Goal: Task Accomplishment & Management: Use online tool/utility

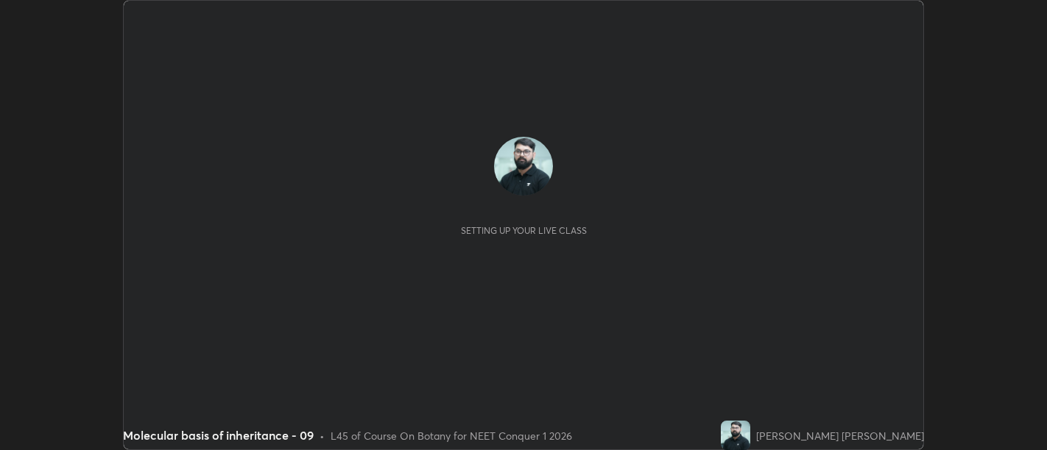
scroll to position [450, 1046]
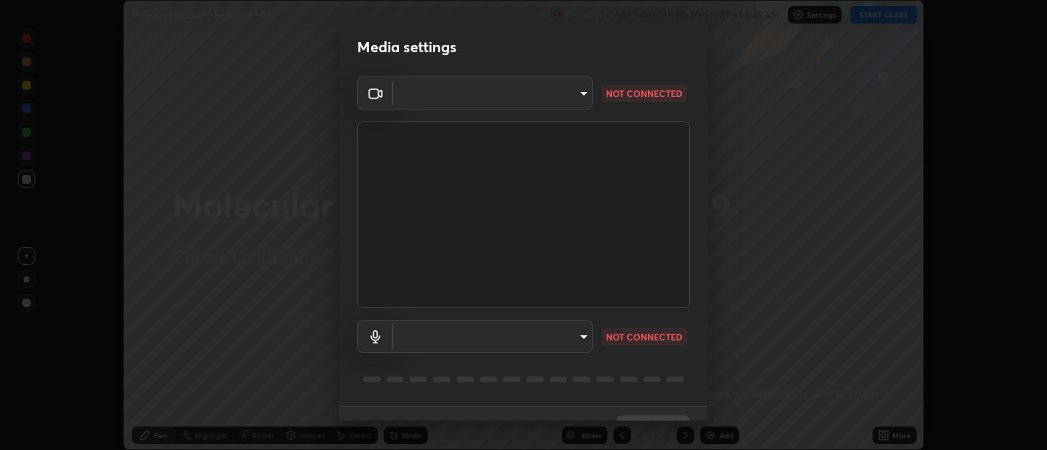
type input "d9b519daceb8a772394af6ea8e45353be5bbf62d8cb1cf3345c472de64055974"
type input "58abe51d7fefdb17ba2419723d43872dcdd823d411622da55c3e9c12cc60ef35"
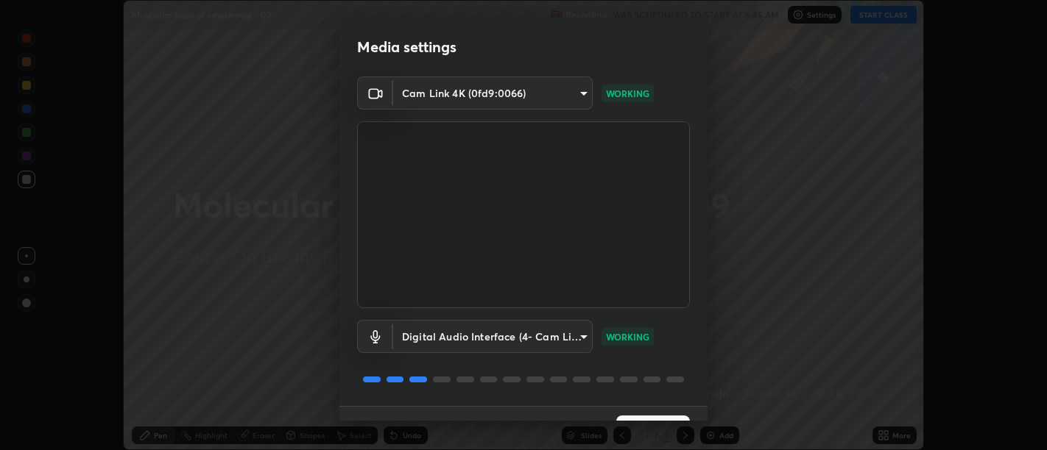
scroll to position [32, 0]
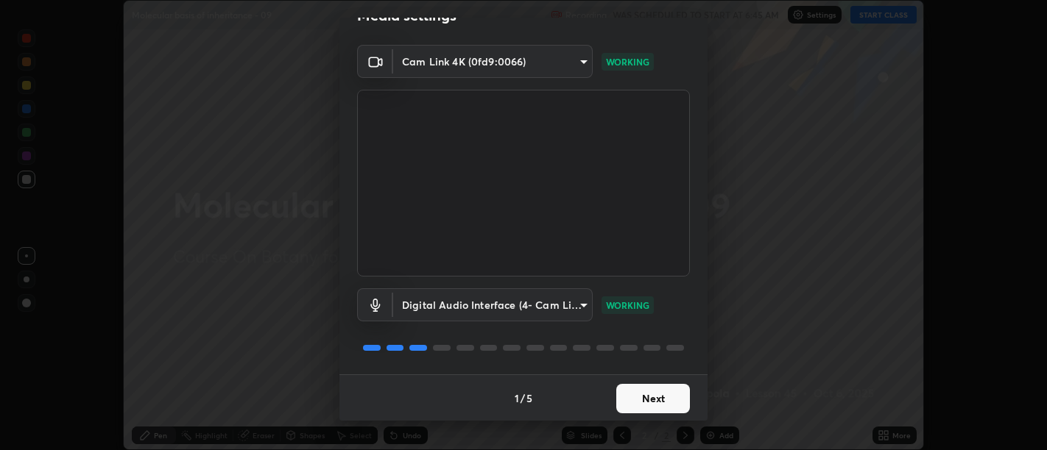
click at [654, 407] on button "Next" at bounding box center [653, 398] width 74 height 29
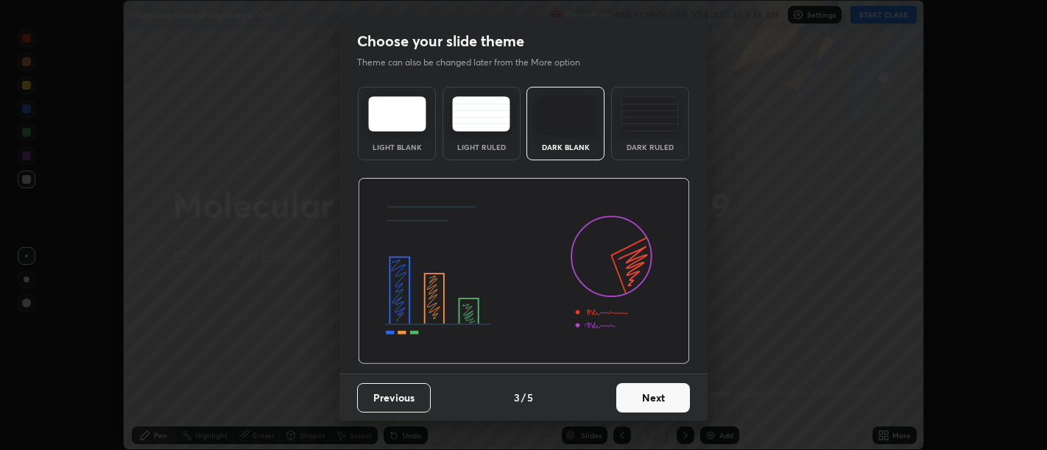
click at [655, 404] on button "Next" at bounding box center [653, 397] width 74 height 29
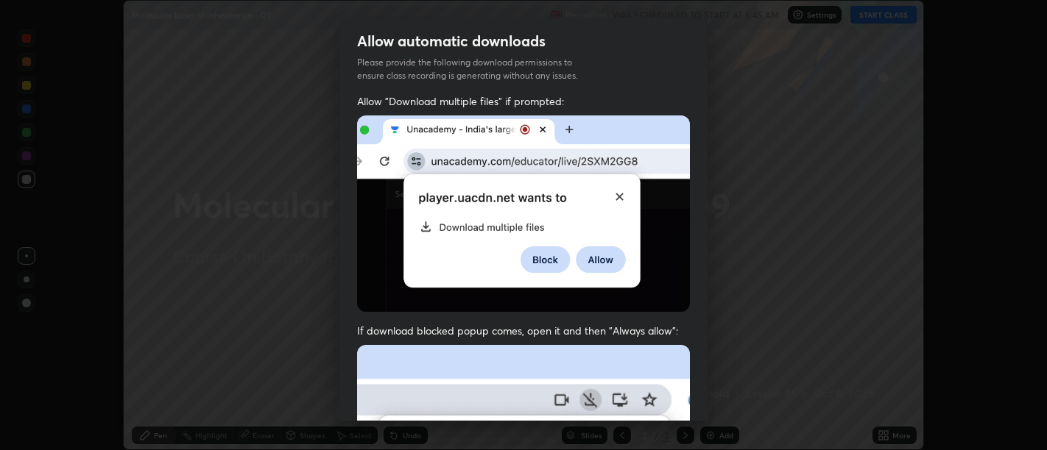
click at [661, 319] on div "Allow "Download multiple files" if prompted: If download blocked popup comes, o…" at bounding box center [523, 404] width 368 height 620
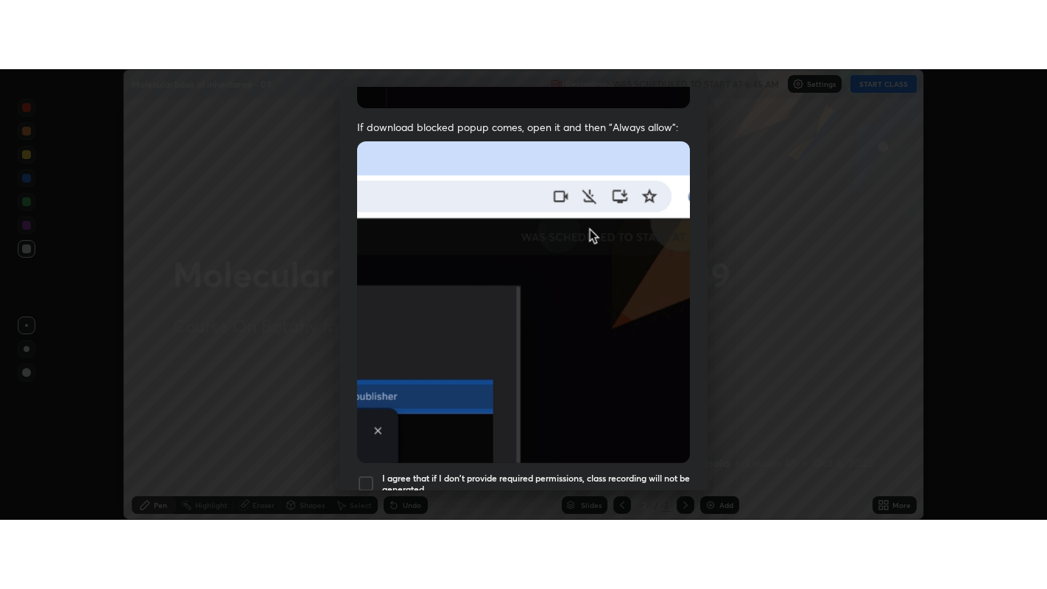
scroll to position [332, 0]
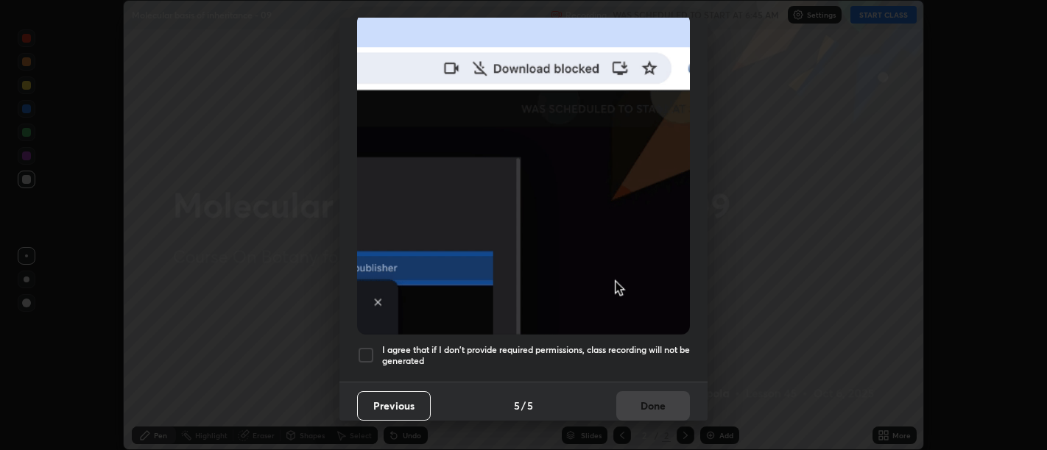
click at [641, 350] on h5 "I agree that if I don't provide required permissions, class recording will not …" at bounding box center [536, 355] width 308 height 23
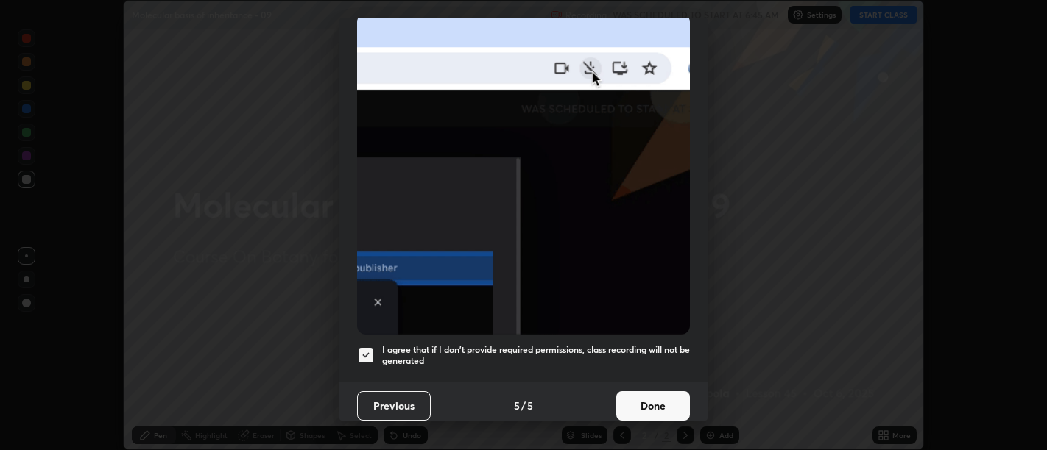
click at [658, 398] on button "Done" at bounding box center [653, 406] width 74 height 29
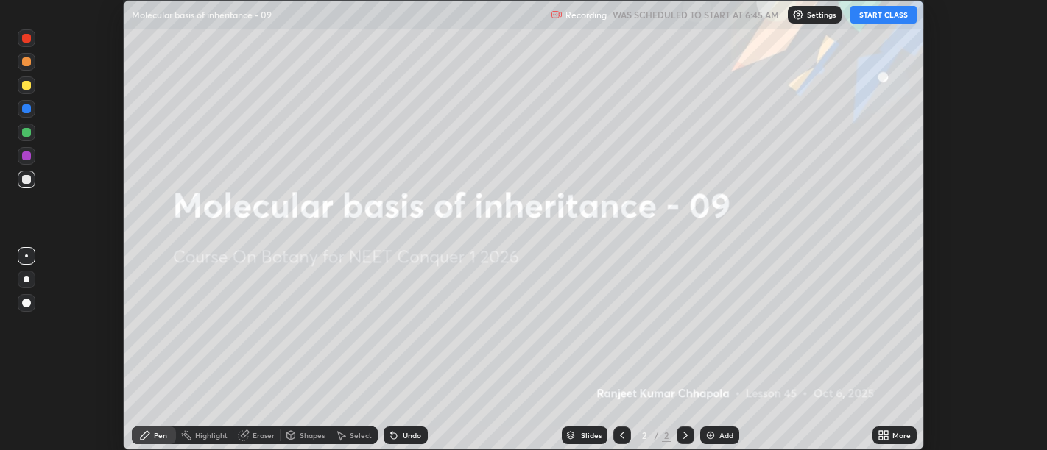
click at [880, 433] on icon at bounding box center [881, 433] width 4 height 4
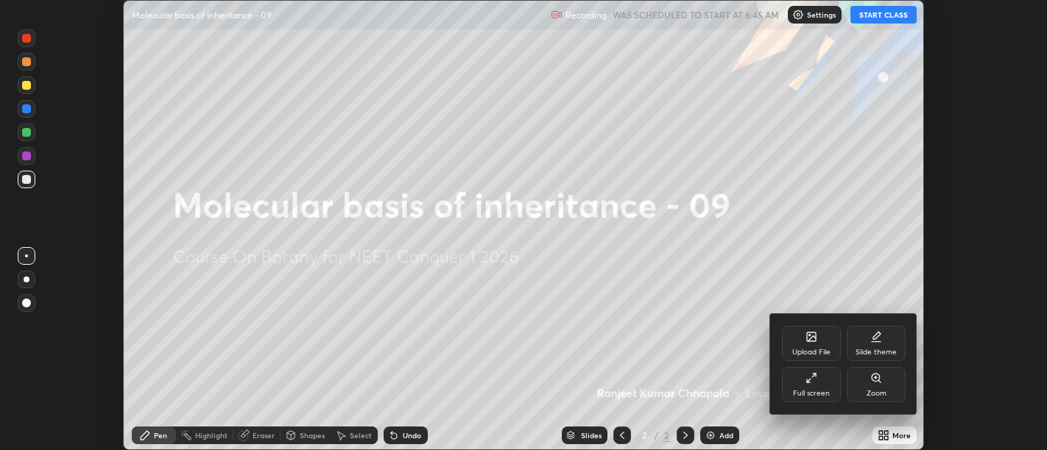
click at [808, 381] on icon at bounding box center [809, 381] width 4 height 4
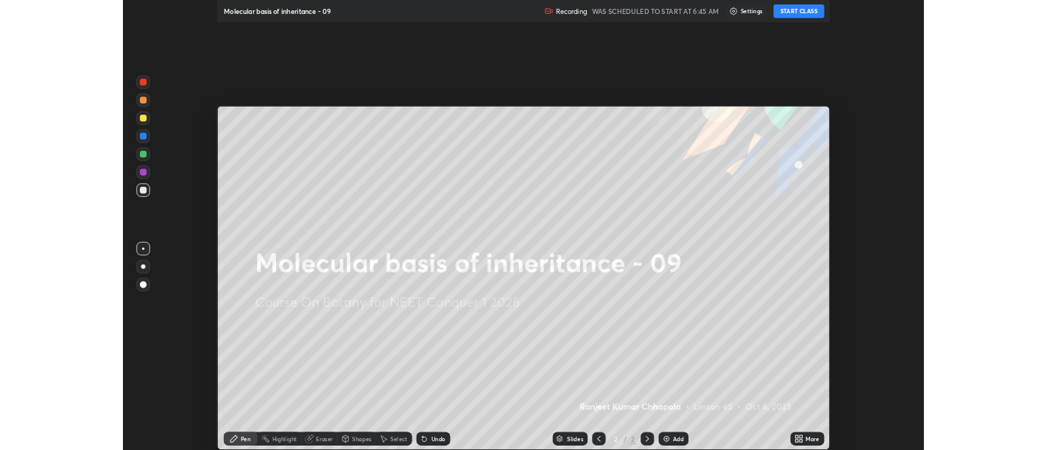
scroll to position [589, 1047]
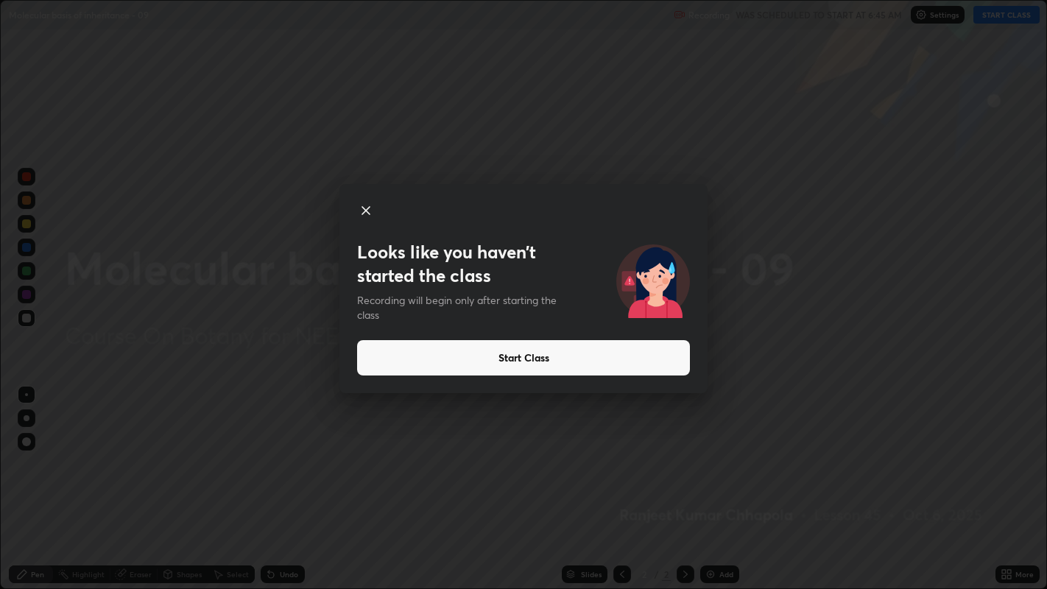
click at [660, 353] on button "Start Class" at bounding box center [523, 357] width 333 height 35
click at [658, 353] on button "Start Class" at bounding box center [523, 357] width 333 height 35
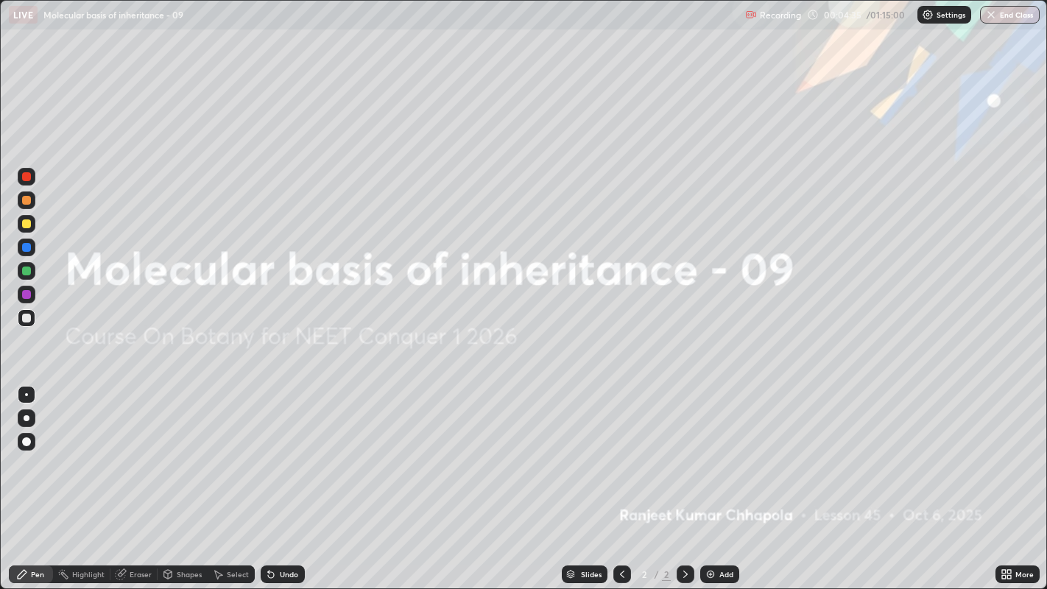
click at [1008, 450] on icon at bounding box center [1009, 572] width 4 height 4
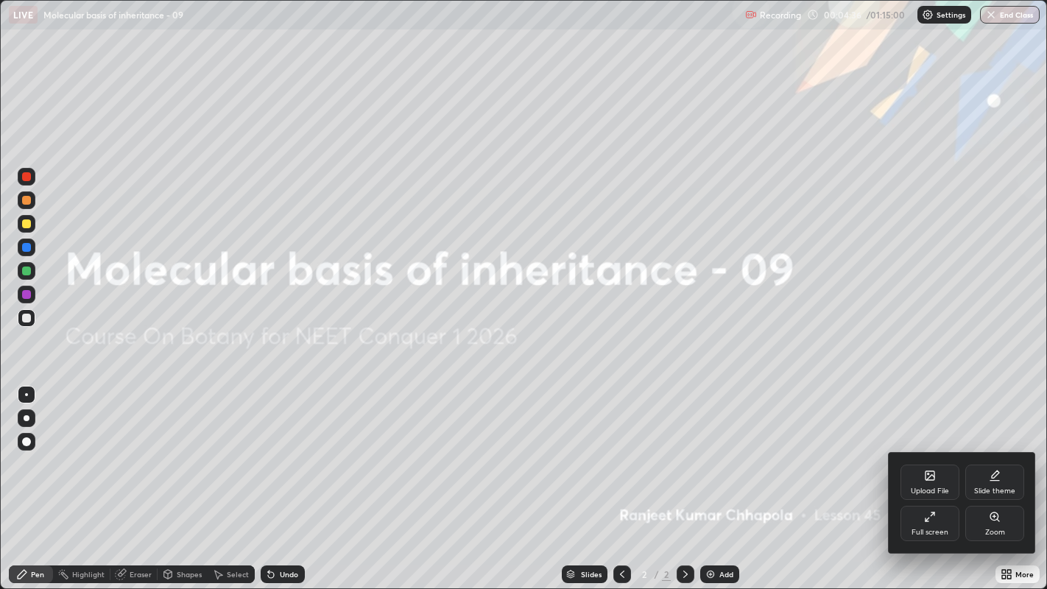
click at [945, 450] on div "Upload File" at bounding box center [929, 481] width 59 height 35
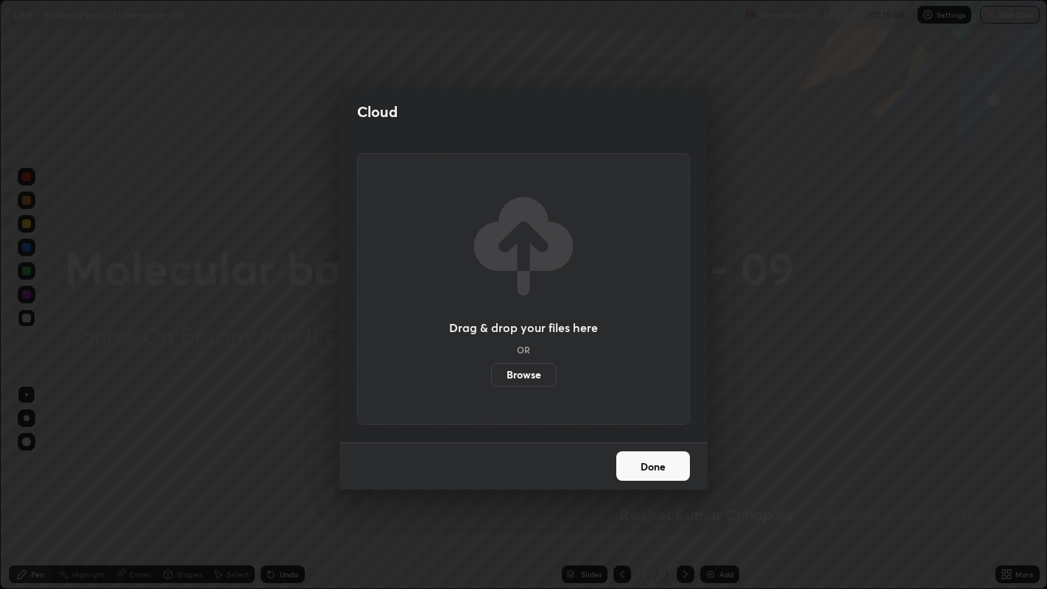
click at [537, 371] on label "Browse" at bounding box center [524, 375] width 66 height 24
click at [491, 371] on input "Browse" at bounding box center [491, 375] width 0 height 24
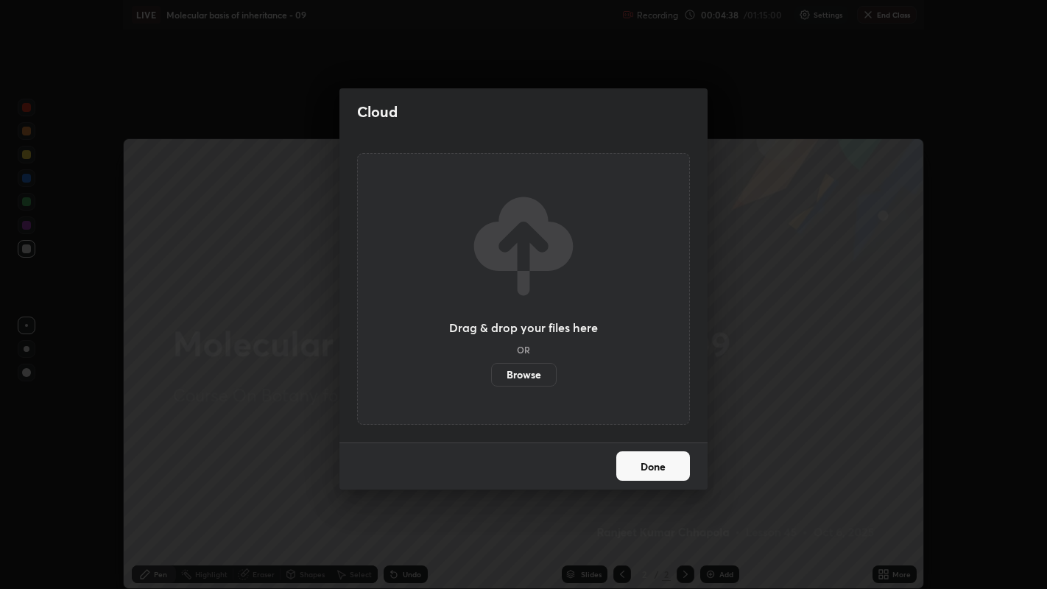
scroll to position [73145, 72549]
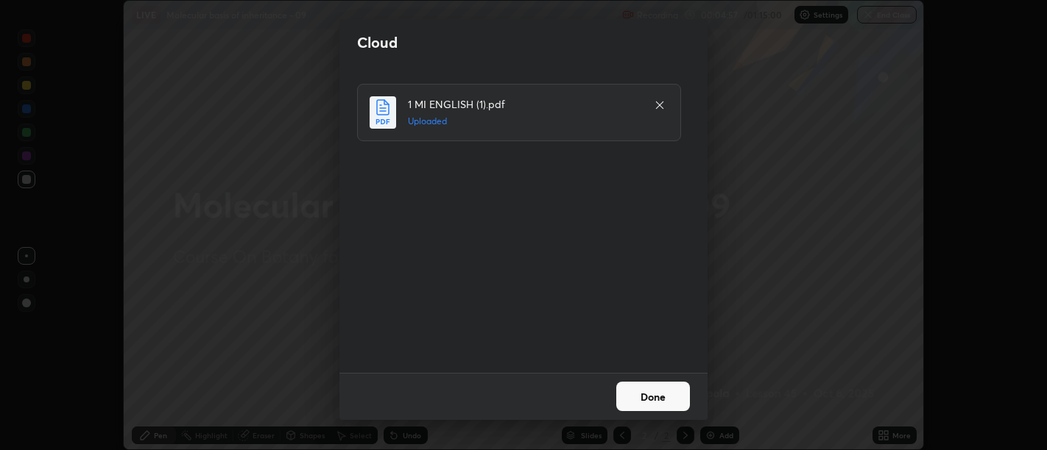
click at [663, 399] on button "Done" at bounding box center [653, 396] width 74 height 29
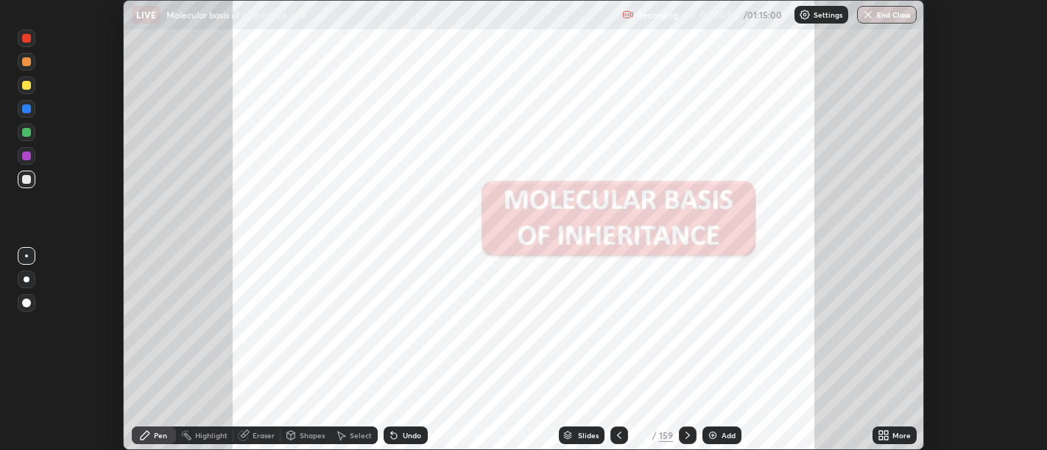
click at [885, 438] on icon at bounding box center [886, 438] width 4 height 4
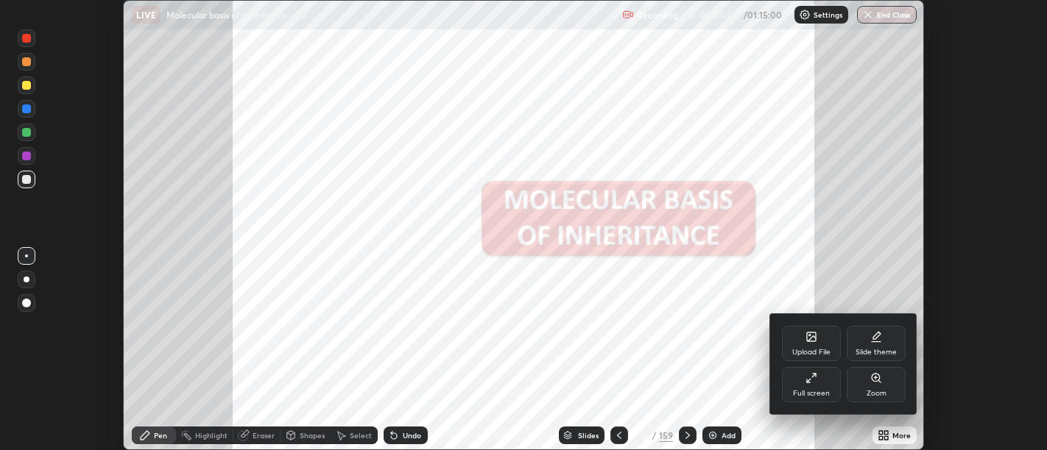
click at [828, 390] on div "Full screen" at bounding box center [811, 393] width 37 height 7
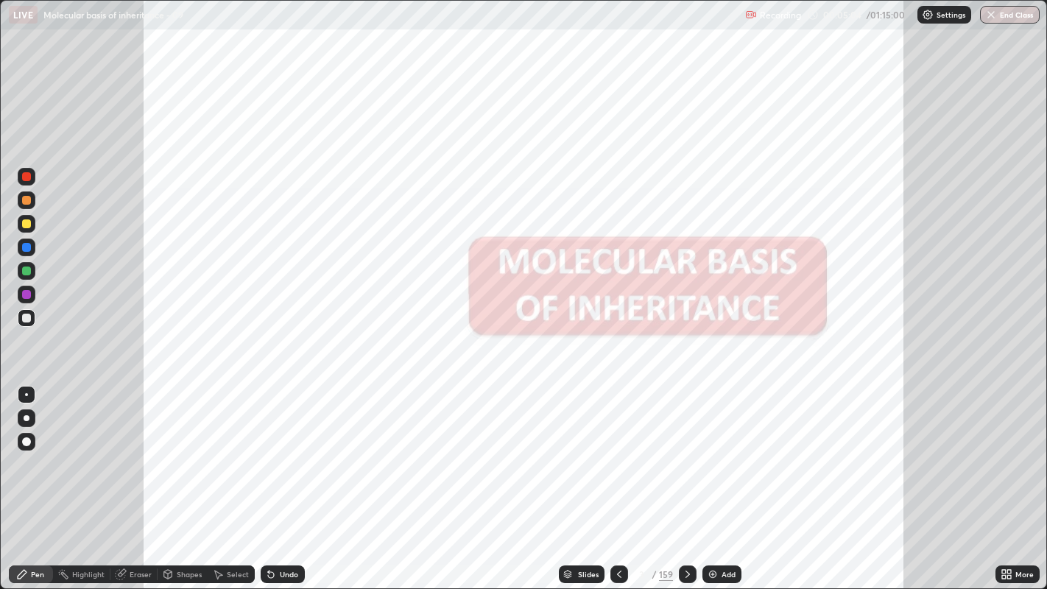
scroll to position [589, 1047]
click at [1002, 450] on icon at bounding box center [1004, 577] width 4 height 4
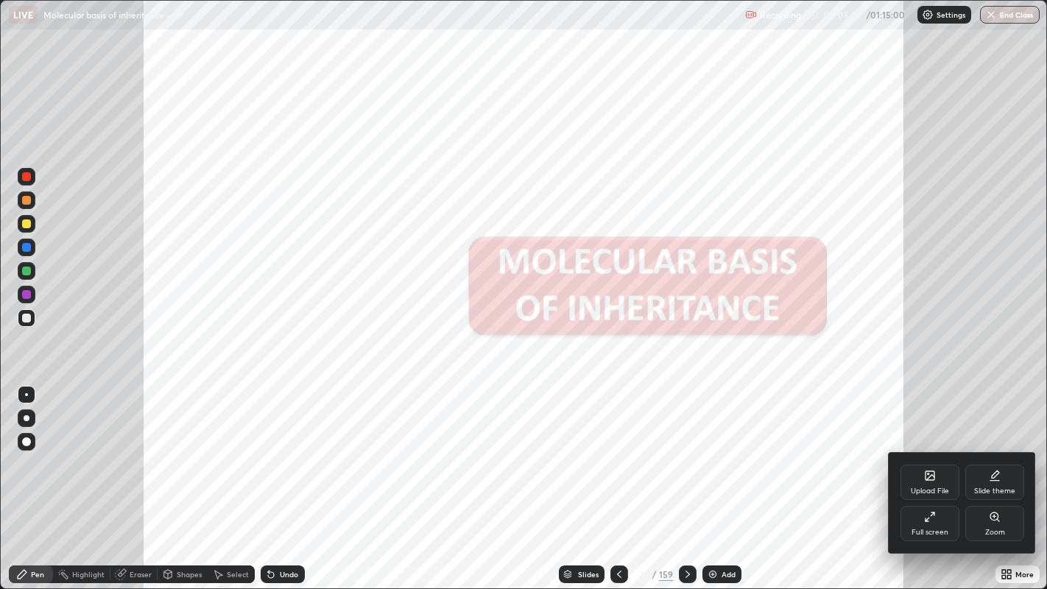
click at [842, 450] on div at bounding box center [523, 294] width 1047 height 589
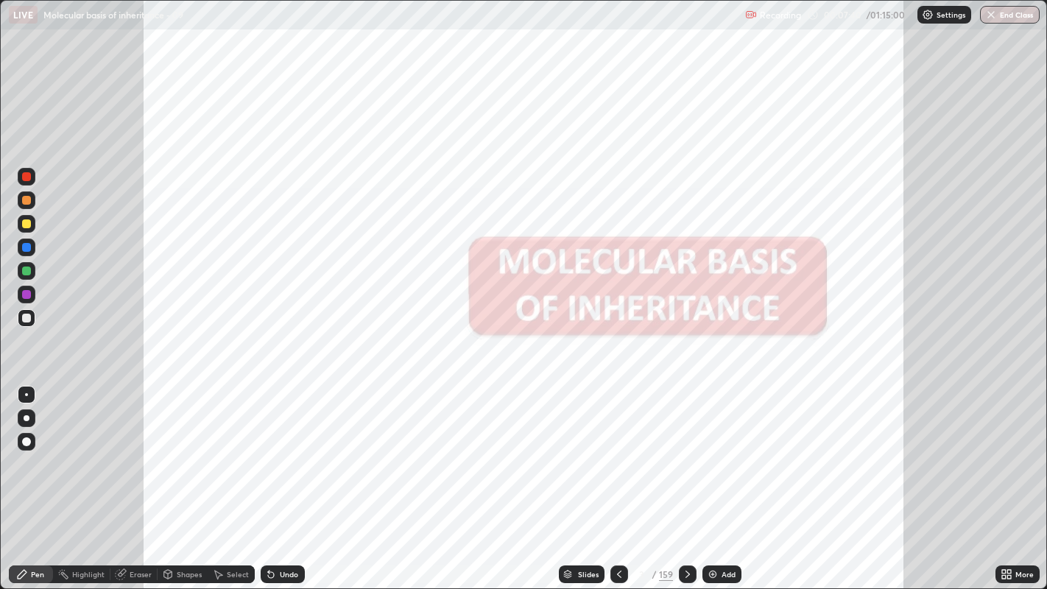
click at [1007, 450] on icon at bounding box center [1009, 577] width 4 height 4
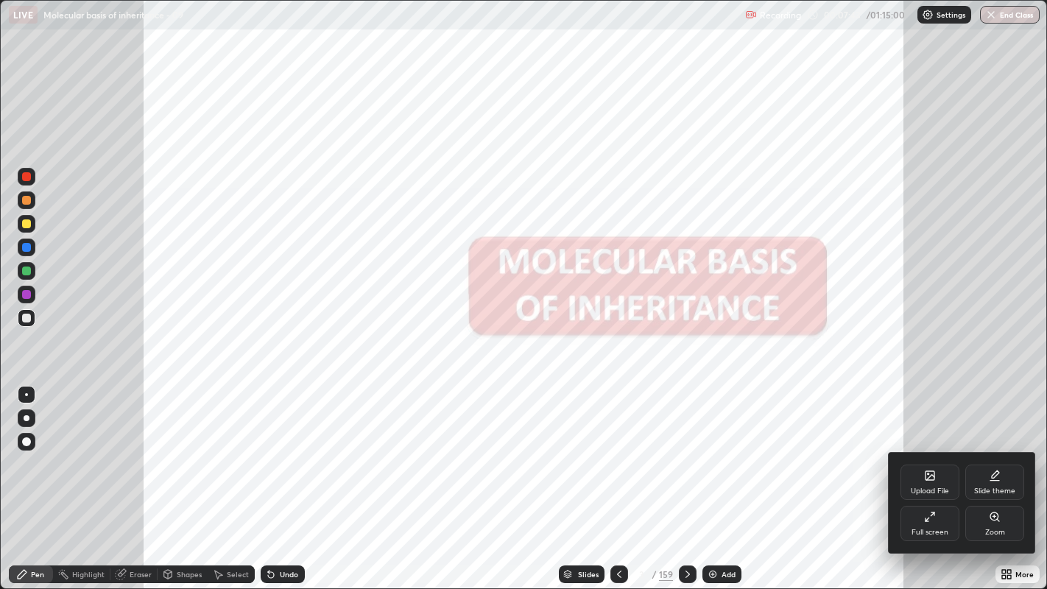
click at [594, 450] on div at bounding box center [523, 294] width 1047 height 589
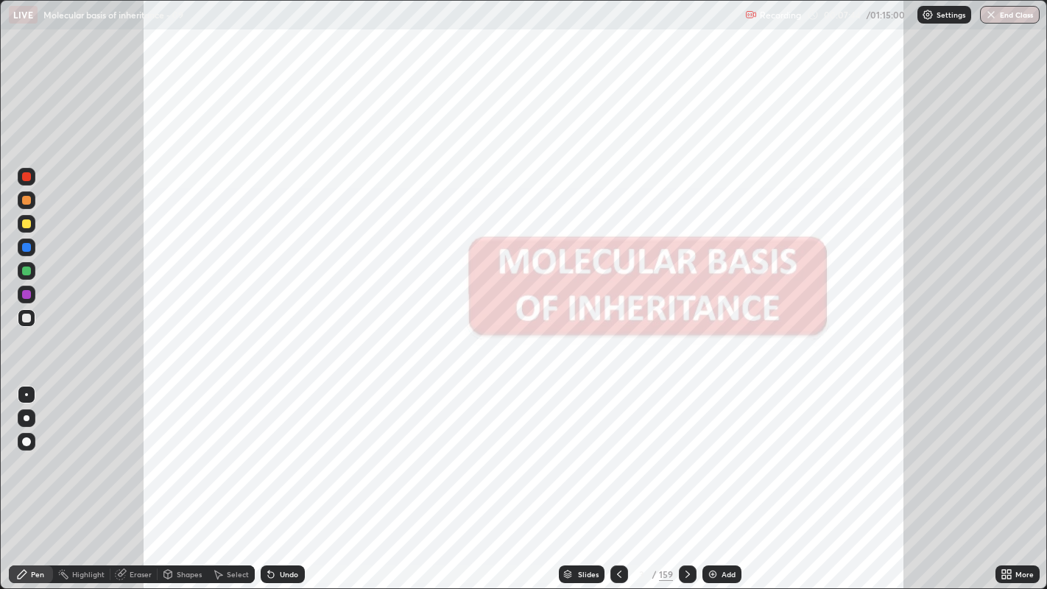
click at [587, 450] on div "Slides" at bounding box center [588, 573] width 21 height 7
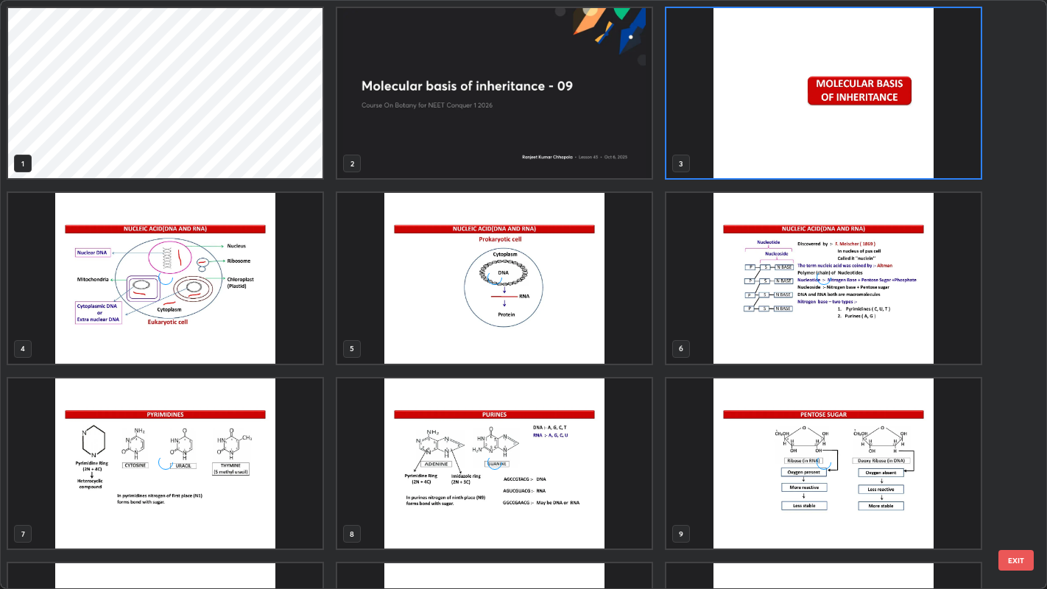
scroll to position [583, 1038]
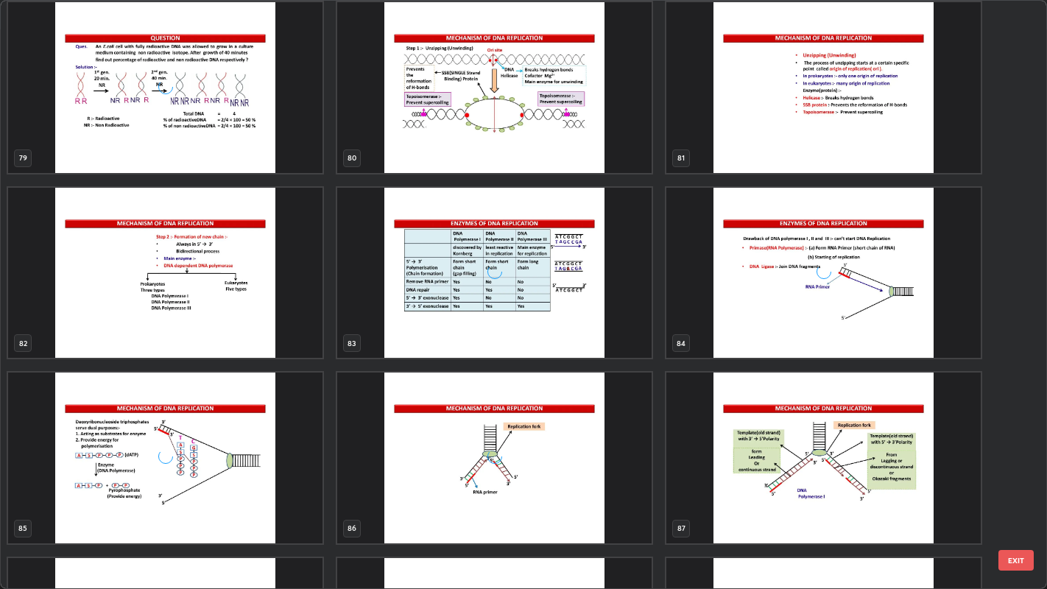
click at [562, 450] on div "grid" at bounding box center [494, 457] width 314 height 170
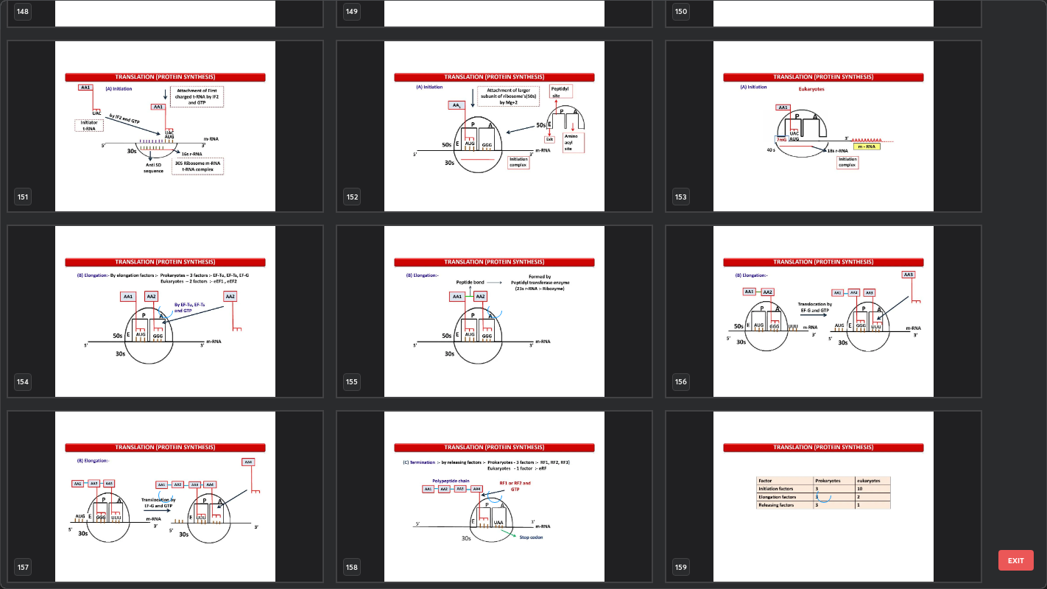
click at [590, 450] on img "grid" at bounding box center [494, 496] width 314 height 170
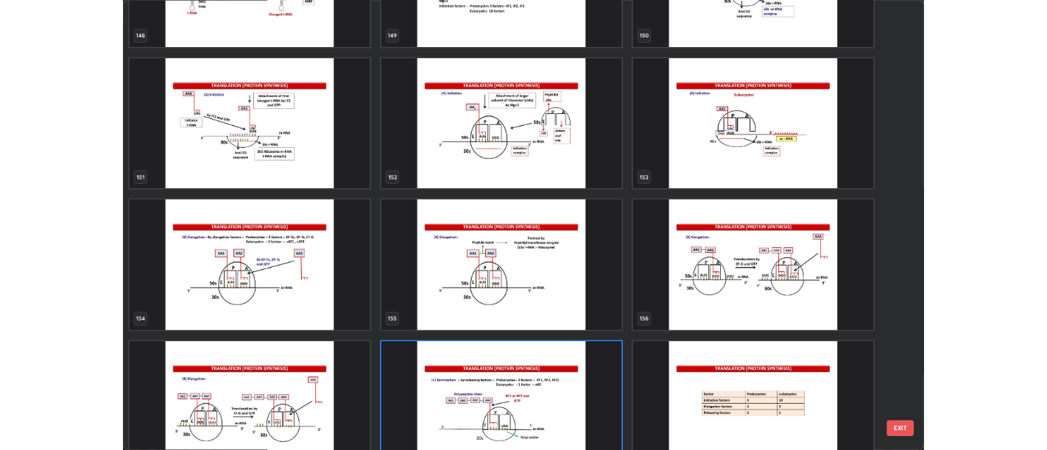
scroll to position [9219, 0]
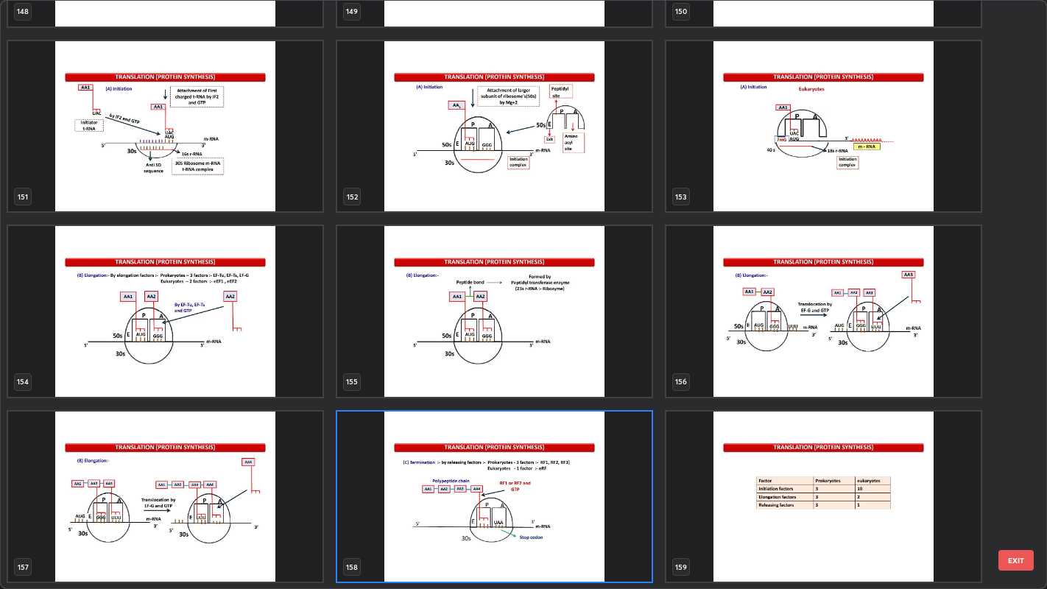
click at [782, 450] on img "grid" at bounding box center [823, 496] width 314 height 170
click at [792, 450] on img "grid" at bounding box center [823, 496] width 314 height 170
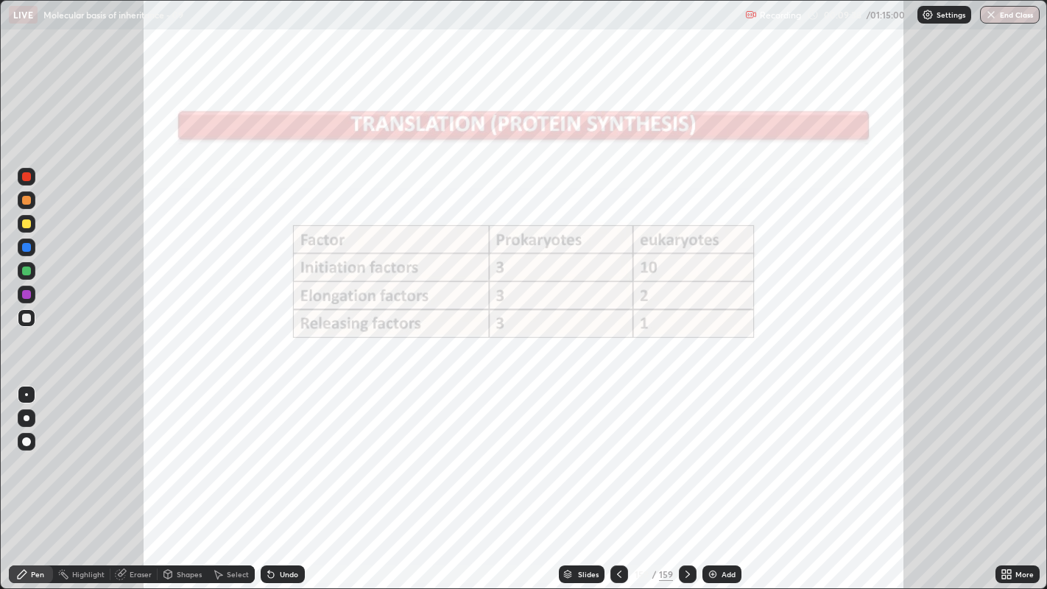
click at [1008, 450] on icon at bounding box center [1009, 577] width 4 height 4
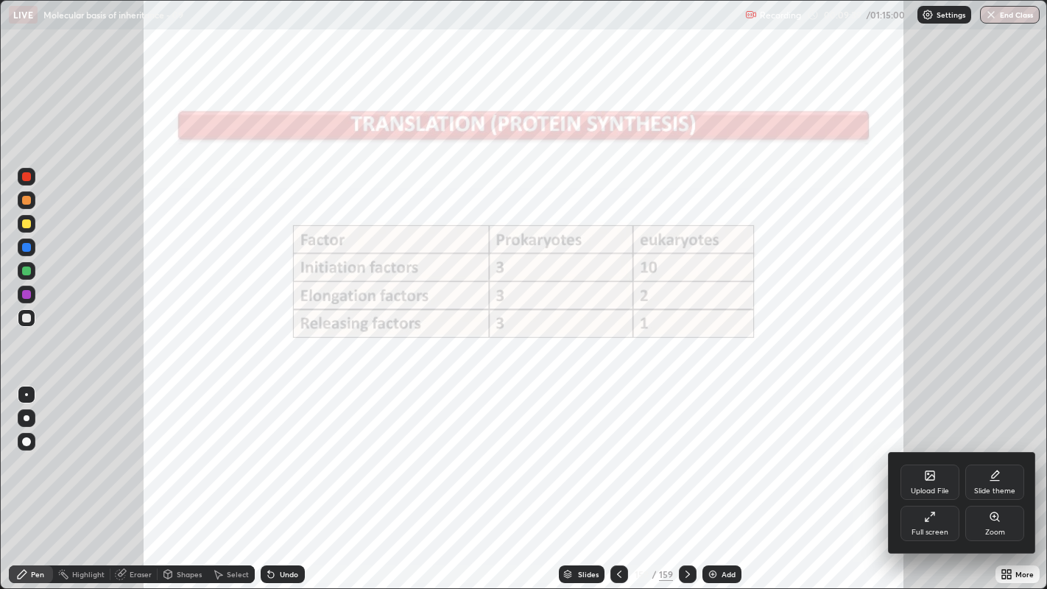
click at [935, 450] on div "Upload File" at bounding box center [929, 490] width 38 height 7
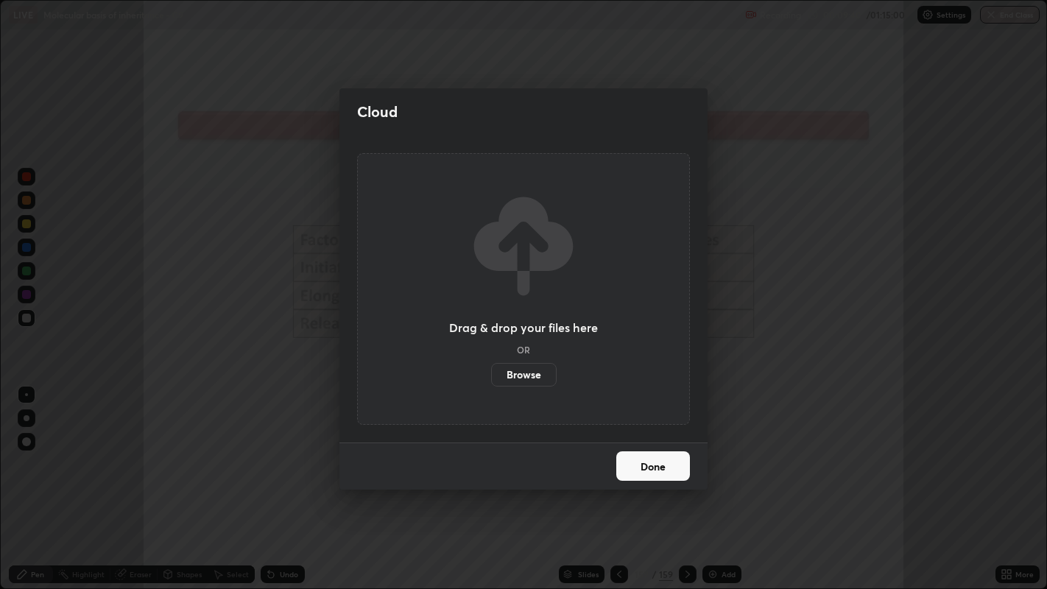
click at [539, 375] on label "Browse" at bounding box center [524, 375] width 66 height 24
click at [491, 375] on input "Browse" at bounding box center [491, 375] width 0 height 24
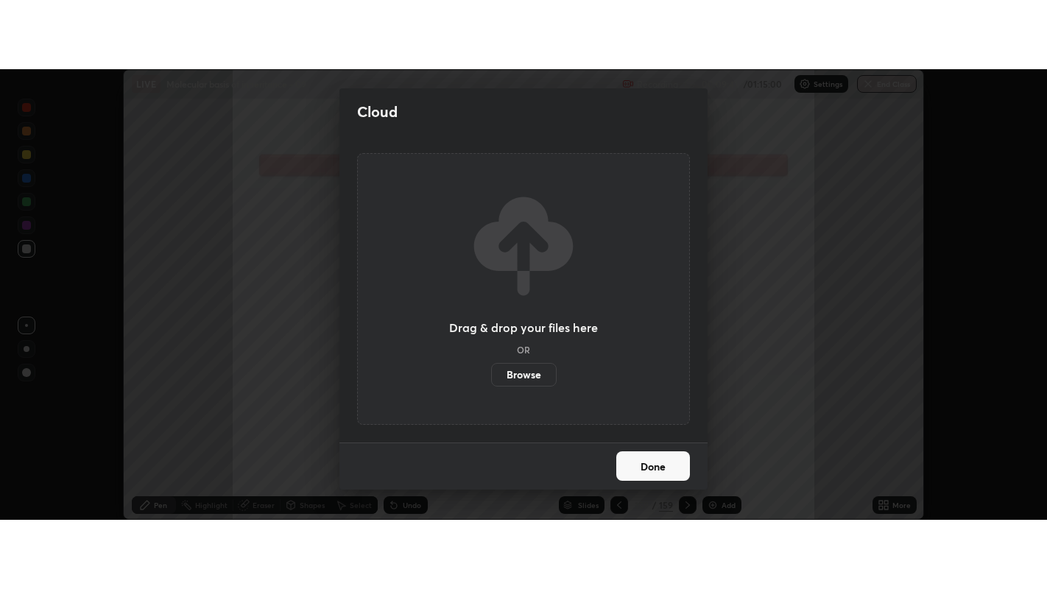
scroll to position [73145, 72549]
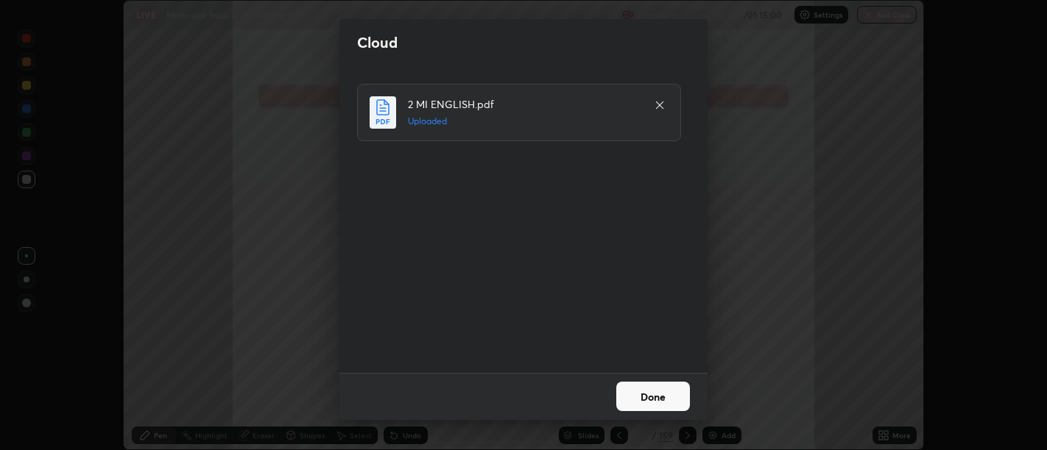
click at [654, 394] on button "Done" at bounding box center [653, 396] width 74 height 29
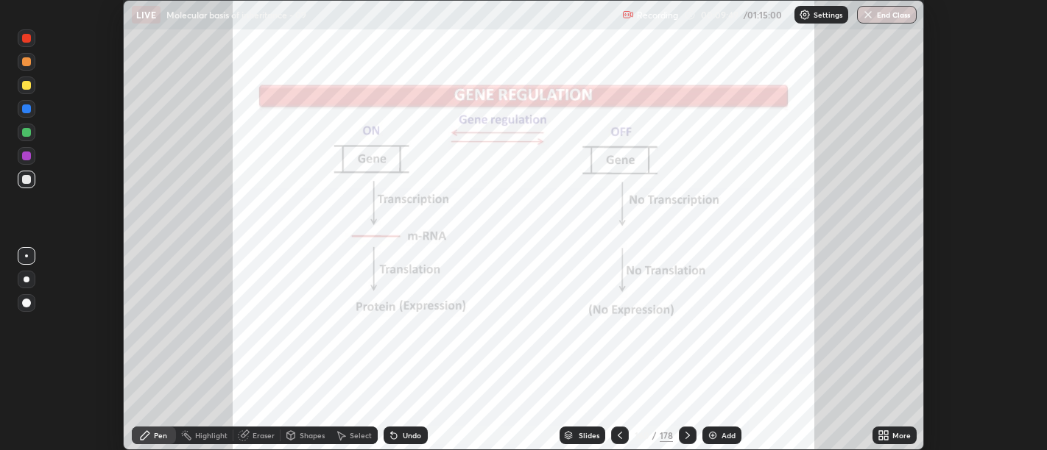
click at [885, 433] on icon at bounding box center [886, 433] width 4 height 4
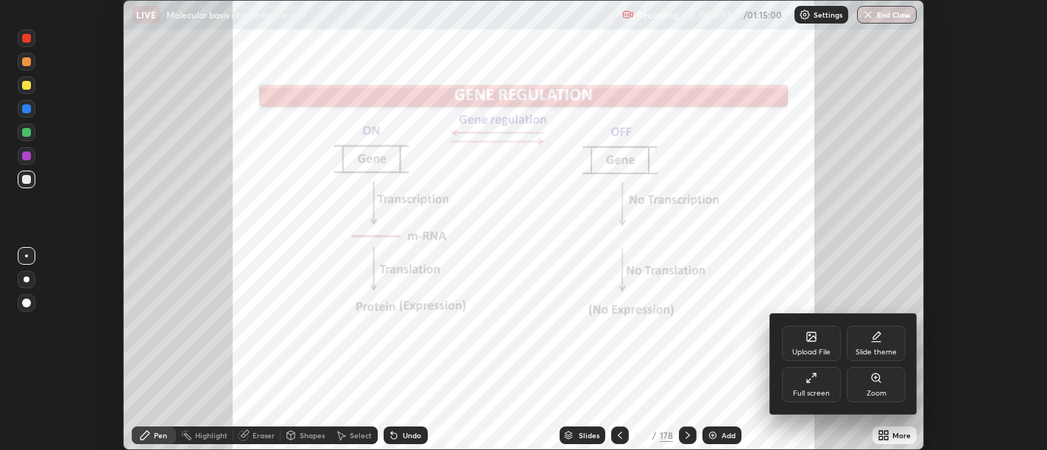
click at [874, 388] on div "Zoom" at bounding box center [875, 384] width 59 height 35
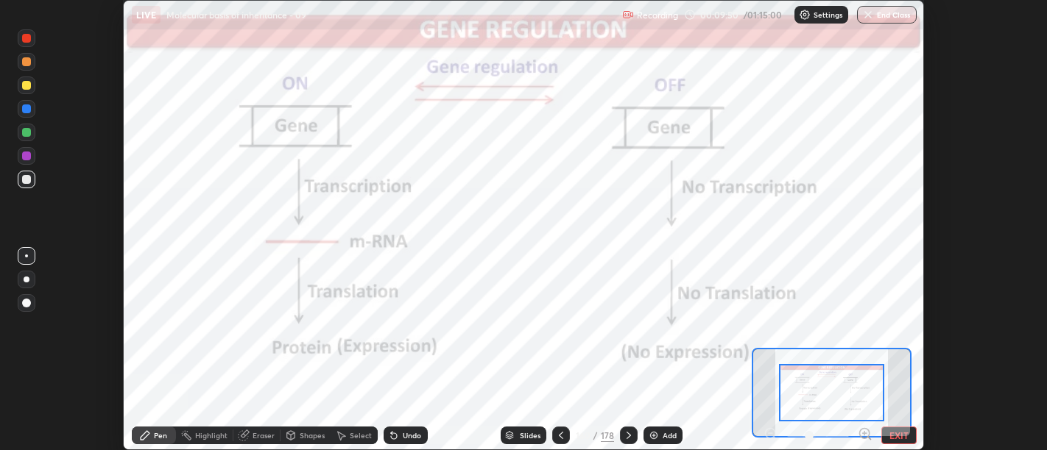
click at [825, 389] on div at bounding box center [831, 393] width 105 height 58
click at [903, 438] on button "EXIT" at bounding box center [898, 436] width 35 height 18
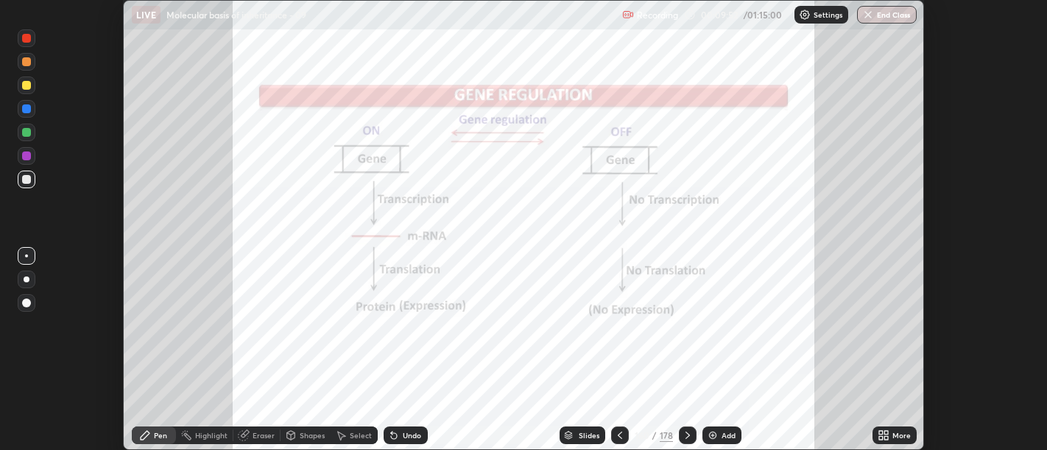
click at [880, 435] on icon at bounding box center [881, 433] width 4 height 4
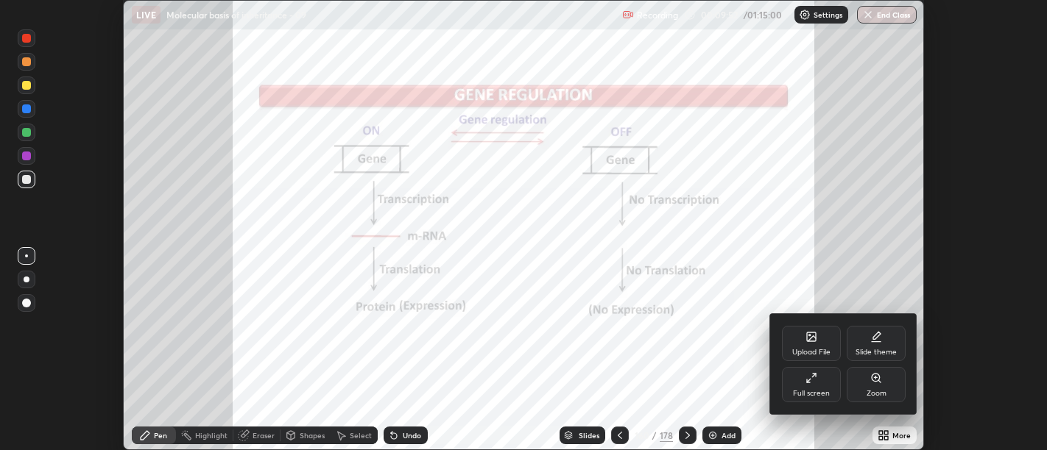
click at [821, 386] on div "Full screen" at bounding box center [811, 384] width 59 height 35
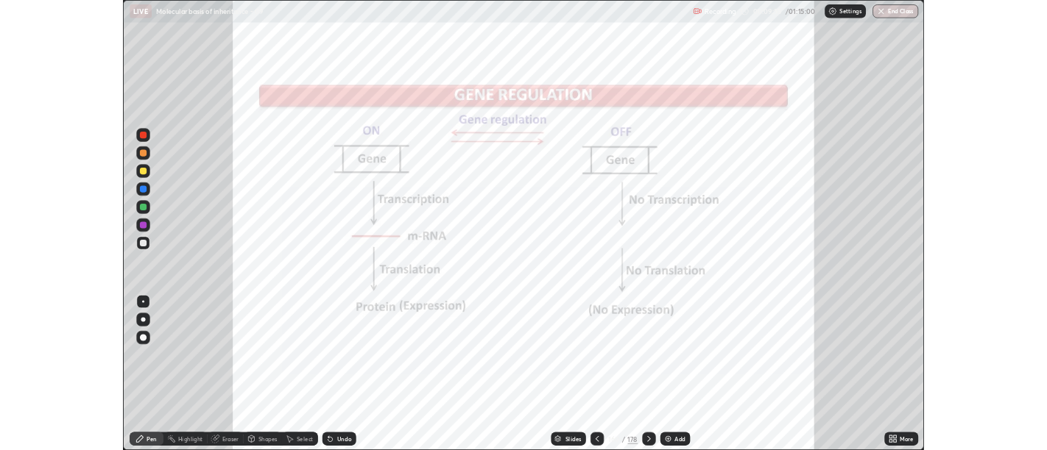
scroll to position [589, 1047]
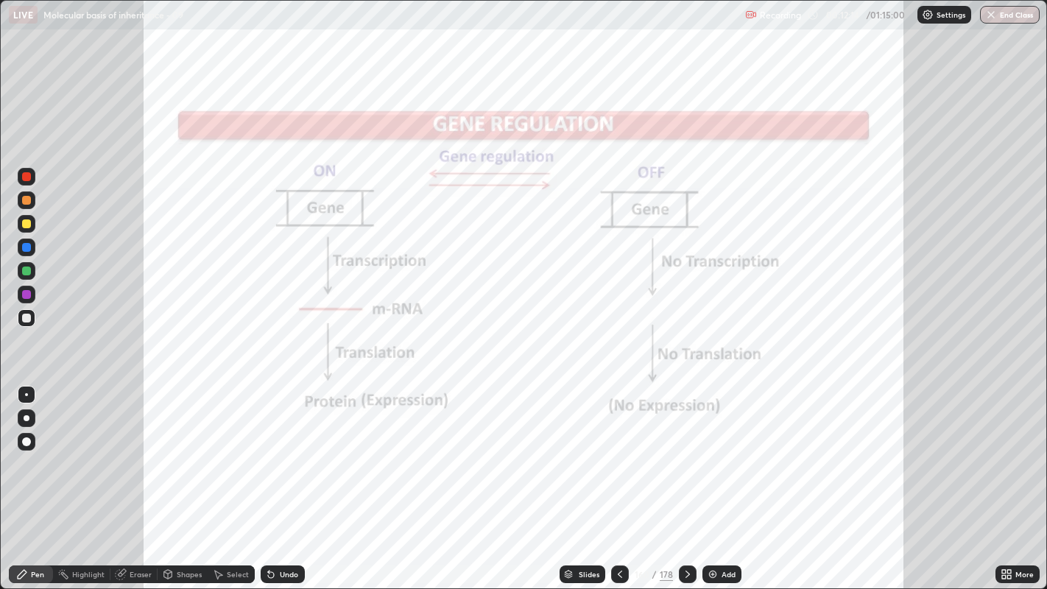
click at [24, 417] on div at bounding box center [27, 418] width 6 height 6
click at [15, 151] on div "Erase all" at bounding box center [26, 294] width 35 height 530
click at [29, 174] on div at bounding box center [26, 176] width 9 height 9
click at [82, 450] on div "Highlight" at bounding box center [88, 573] width 32 height 7
click at [687, 450] on icon at bounding box center [687, 574] width 12 height 12
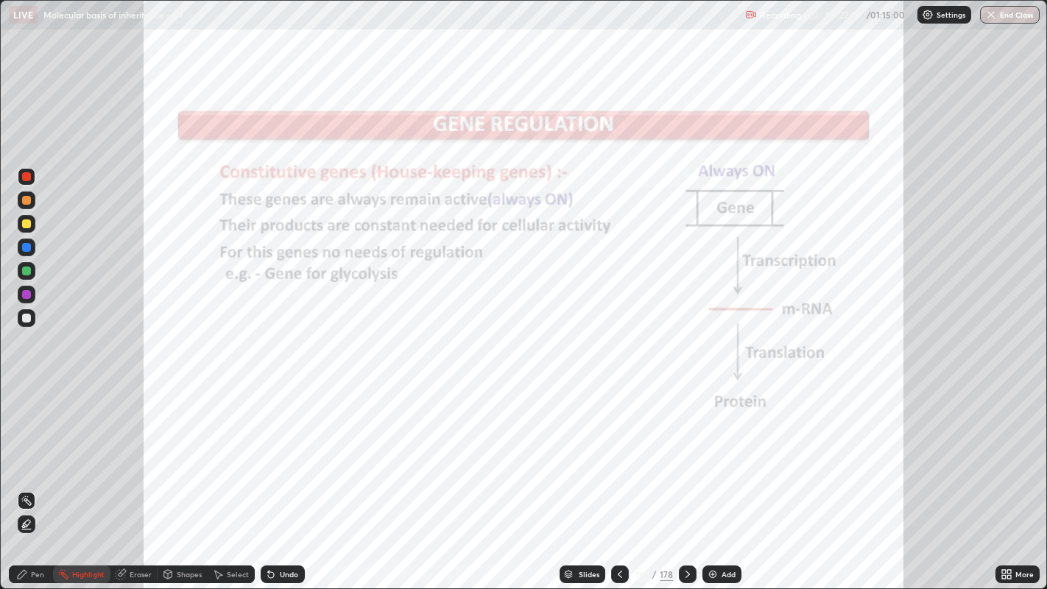
click at [26, 450] on icon at bounding box center [22, 574] width 12 height 12
click at [96, 450] on div "Highlight" at bounding box center [88, 573] width 32 height 7
click at [685, 450] on icon at bounding box center [687, 573] width 4 height 7
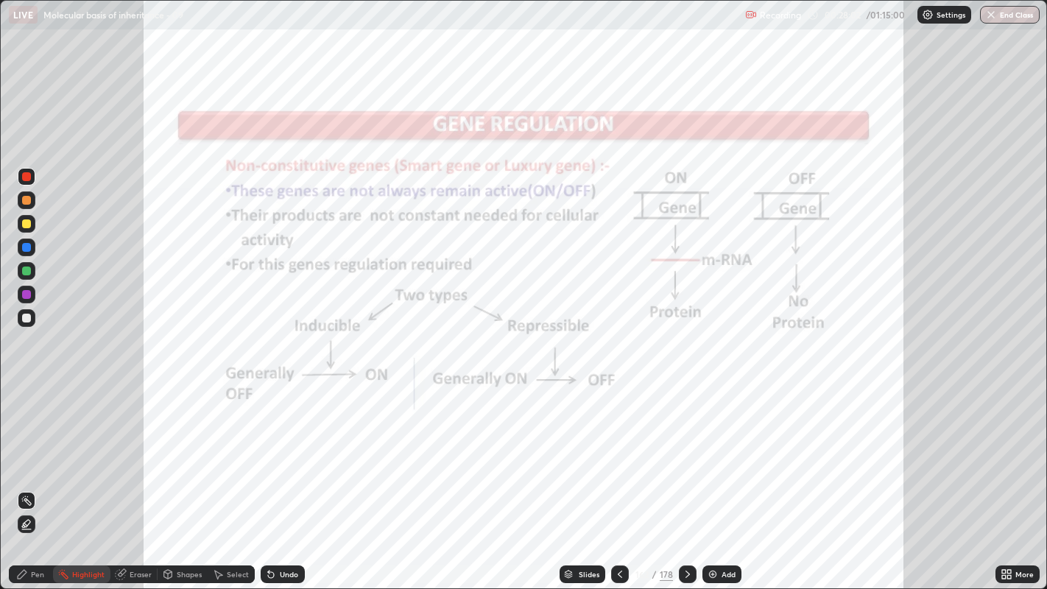
click at [38, 450] on div "Pen" at bounding box center [37, 573] width 13 height 7
click at [25, 290] on div at bounding box center [26, 294] width 9 height 9
click at [35, 450] on div "Pen" at bounding box center [37, 573] width 13 height 7
click at [77, 450] on div "Highlight" at bounding box center [88, 573] width 32 height 7
click at [685, 450] on icon at bounding box center [687, 573] width 4 height 7
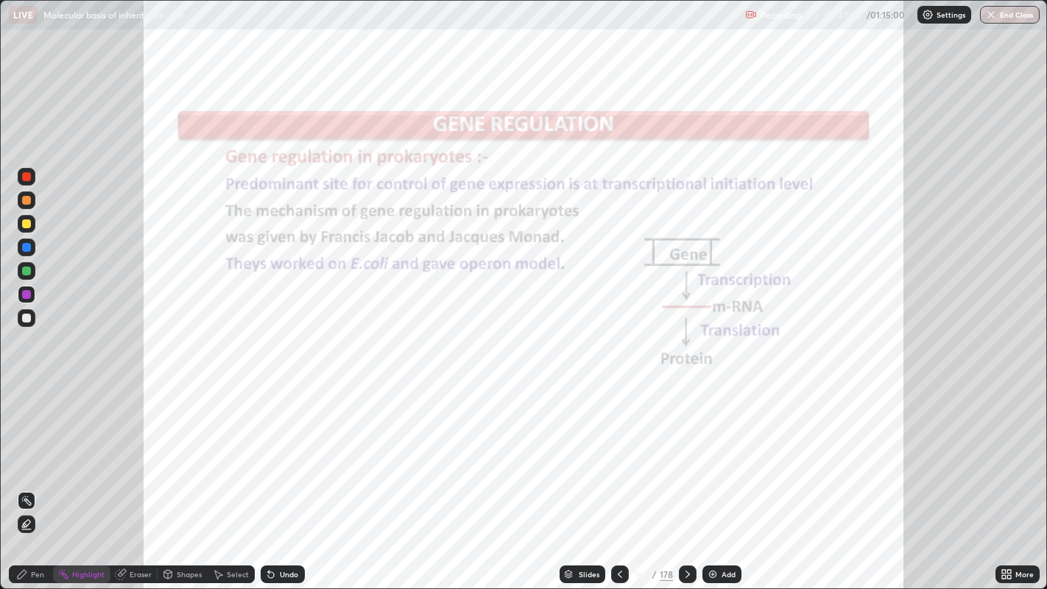
click at [620, 450] on icon at bounding box center [620, 574] width 12 height 12
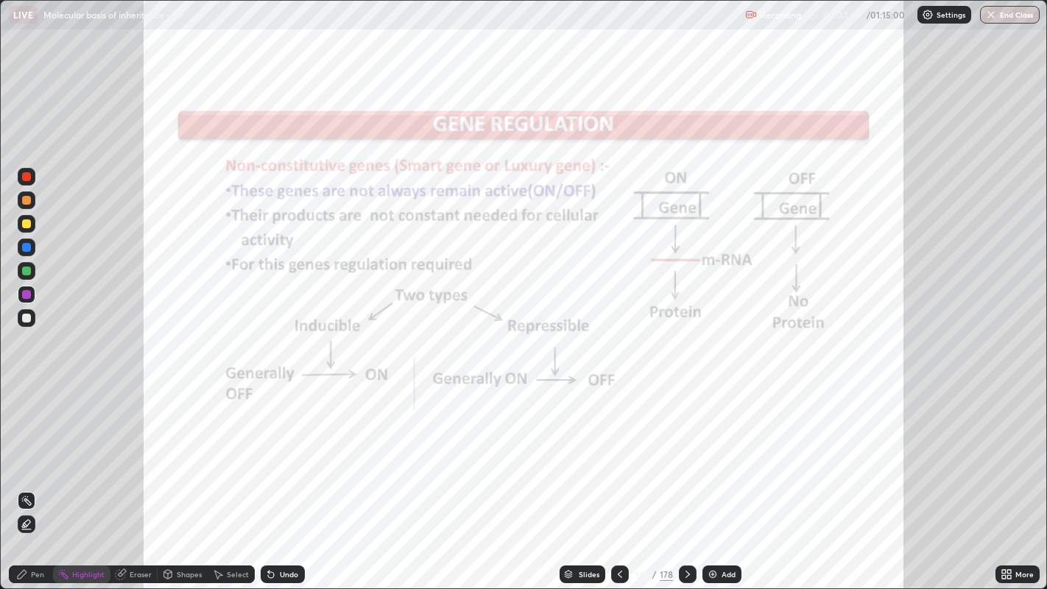
click at [722, 450] on div "Add" at bounding box center [728, 573] width 14 height 7
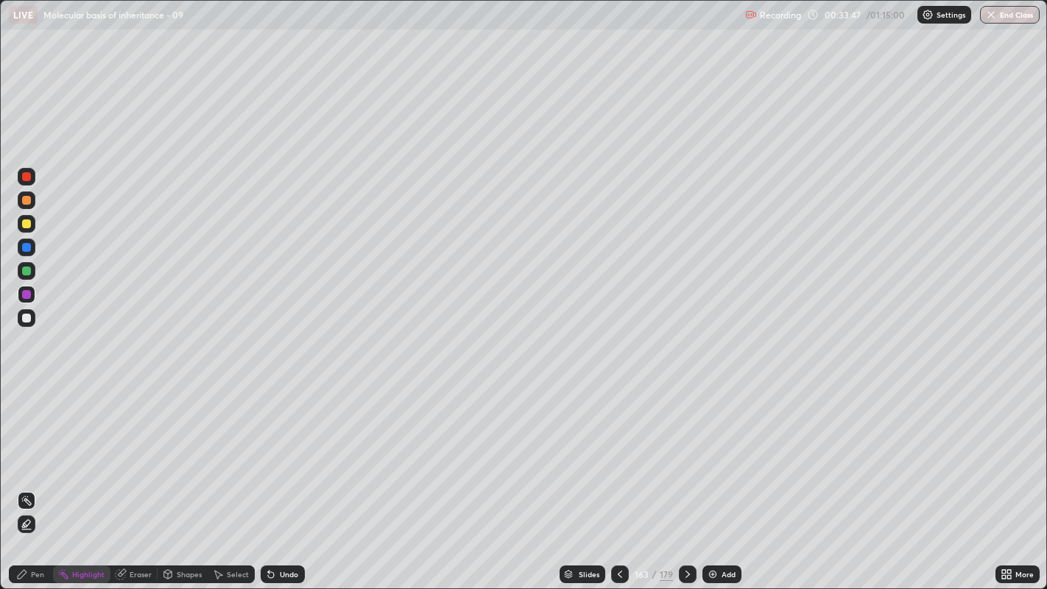
click at [29, 180] on div at bounding box center [26, 176] width 9 height 9
click at [280, 450] on div "Undo" at bounding box center [289, 573] width 18 height 7
click at [21, 450] on div "Pen" at bounding box center [31, 574] width 44 height 18
click at [291, 450] on div "Undo" at bounding box center [283, 574] width 44 height 18
click at [27, 316] on div at bounding box center [26, 318] width 9 height 9
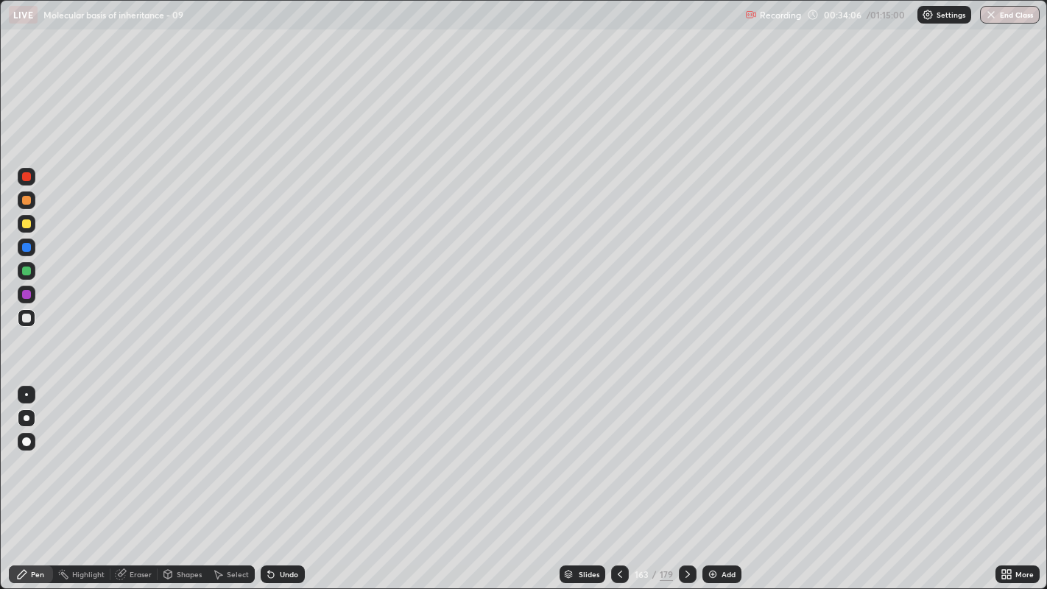
click at [26, 202] on div at bounding box center [26, 200] width 9 height 9
click at [26, 176] on div at bounding box center [26, 176] width 9 height 9
click at [30, 226] on div at bounding box center [27, 224] width 18 height 18
click at [28, 269] on div at bounding box center [26, 270] width 9 height 9
click at [685, 450] on icon at bounding box center [687, 574] width 12 height 12
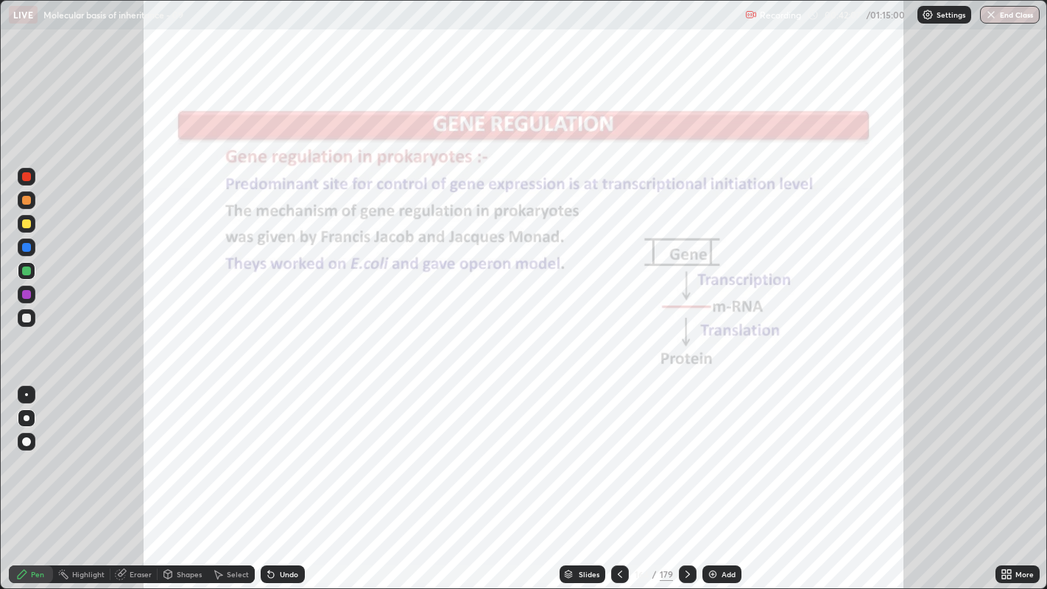
click at [685, 450] on icon at bounding box center [687, 574] width 12 height 12
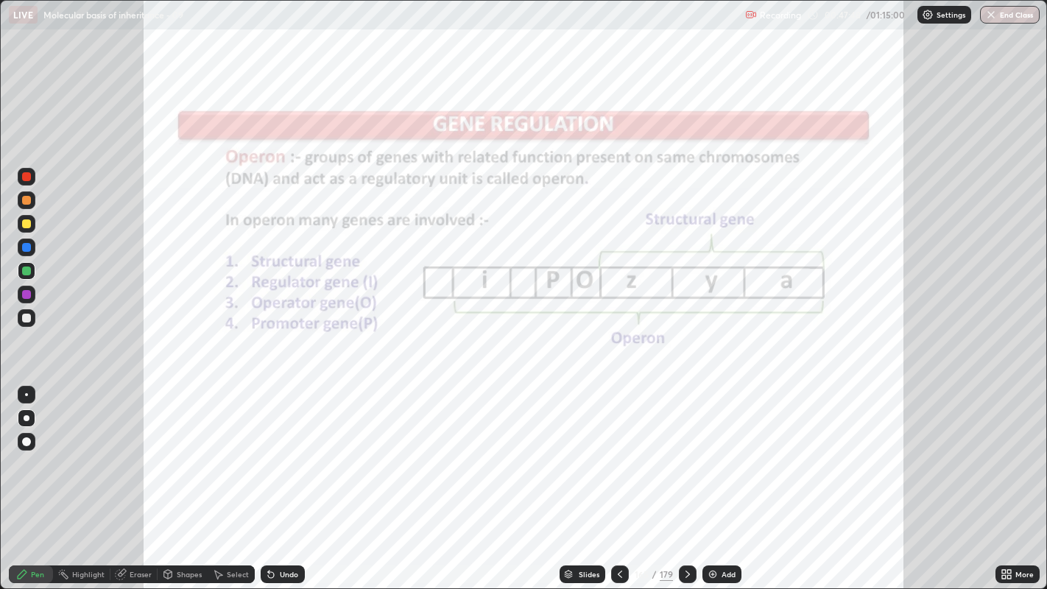
click at [685, 450] on icon at bounding box center [687, 574] width 12 height 12
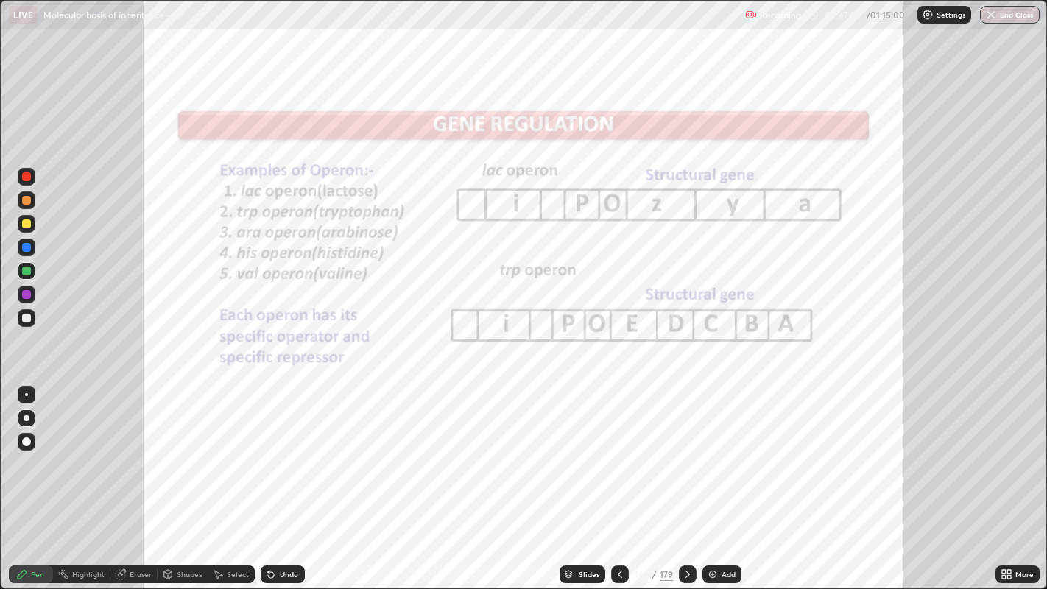
click at [22, 450] on icon at bounding box center [22, 574] width 9 height 9
click at [287, 450] on div "Undo" at bounding box center [289, 573] width 18 height 7
click at [280, 450] on div "Undo" at bounding box center [289, 573] width 18 height 7
click at [287, 450] on div "Undo" at bounding box center [289, 573] width 18 height 7
click at [276, 450] on div "Undo" at bounding box center [283, 574] width 44 height 18
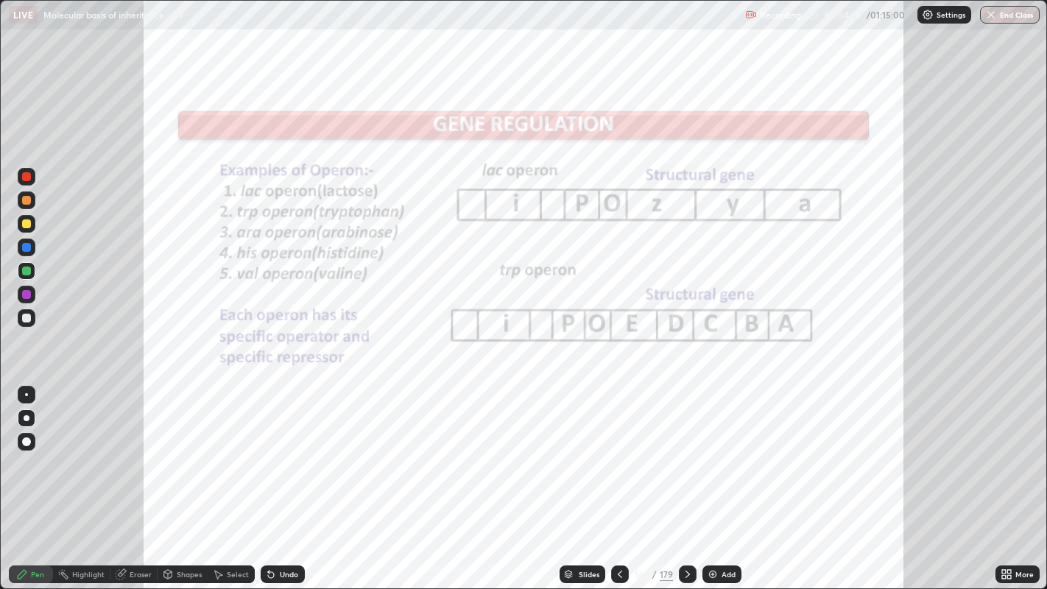
click at [268, 450] on icon at bounding box center [271, 575] width 6 height 6
click at [25, 293] on div at bounding box center [26, 294] width 9 height 9
click at [233, 450] on div "Select" at bounding box center [238, 573] width 22 height 7
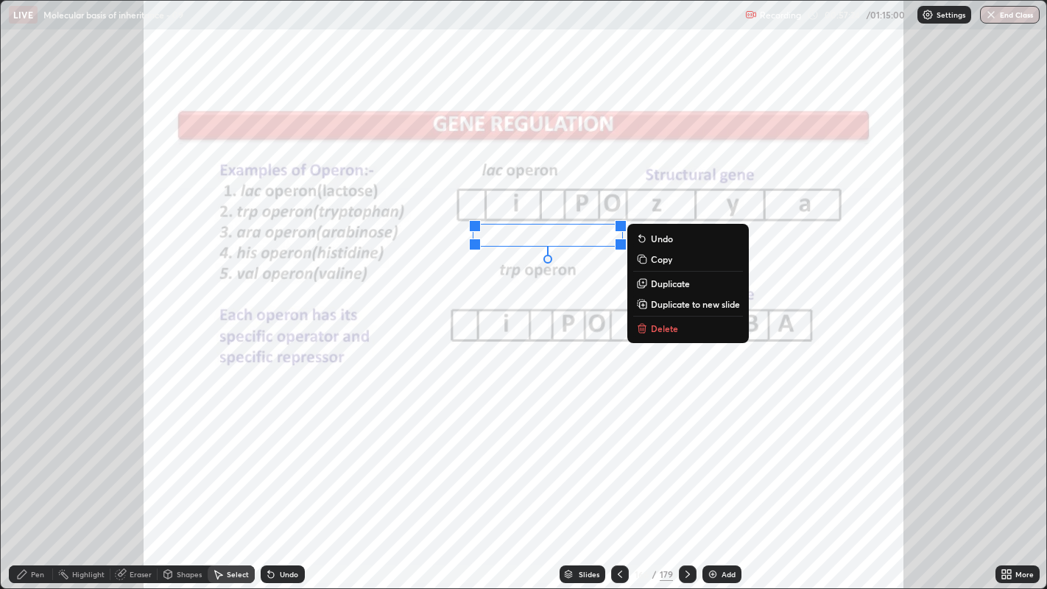
click at [670, 330] on p "Delete" at bounding box center [664, 328] width 27 height 12
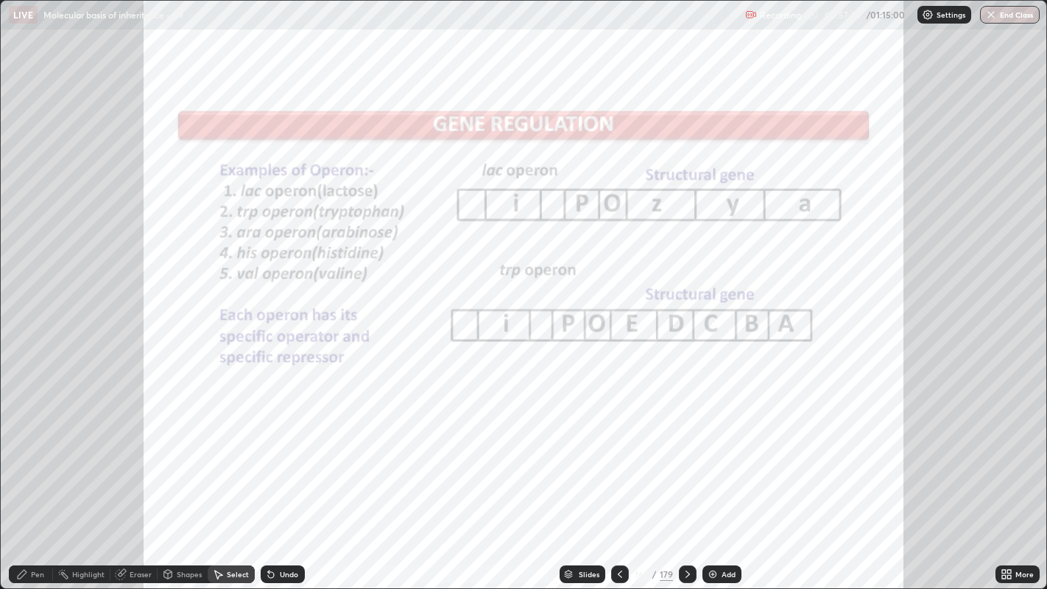
click at [29, 450] on div "Pen" at bounding box center [31, 574] width 44 height 18
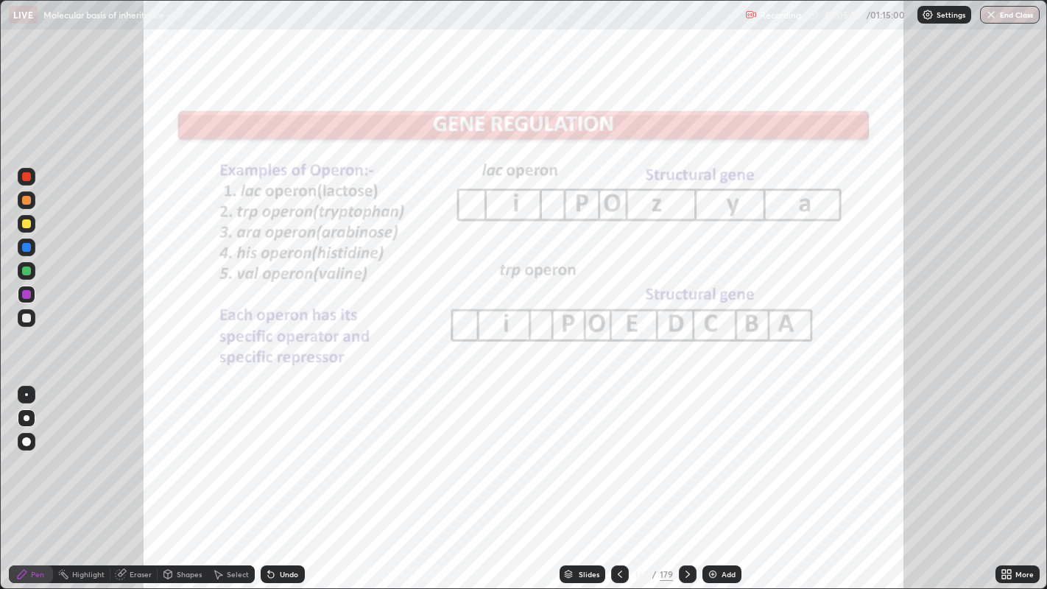
click at [277, 450] on div "Undo" at bounding box center [283, 574] width 44 height 18
click at [685, 450] on icon at bounding box center [687, 573] width 4 height 7
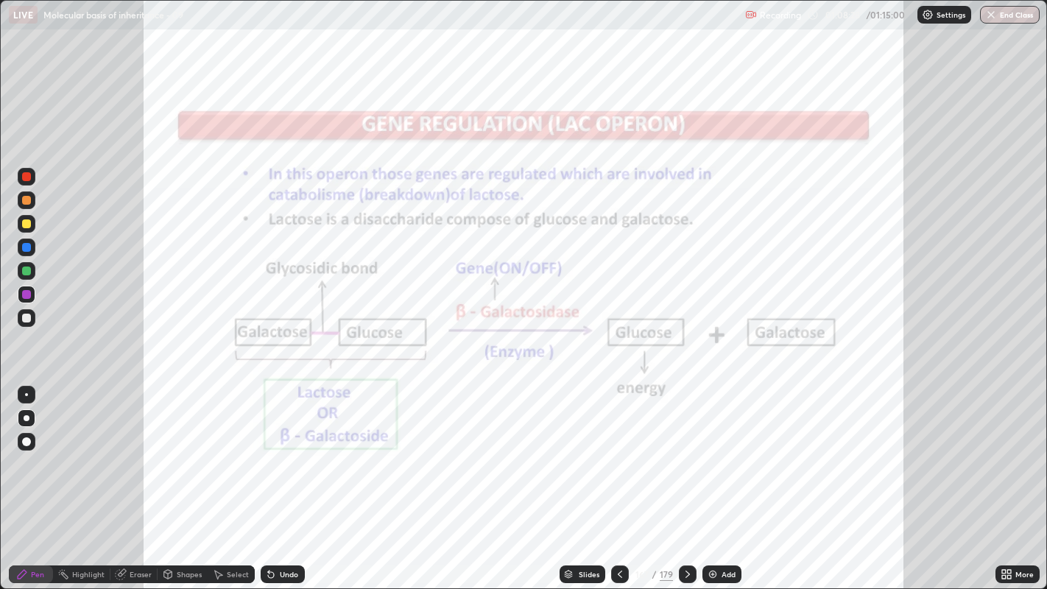
click at [617, 450] on icon at bounding box center [620, 574] width 12 height 12
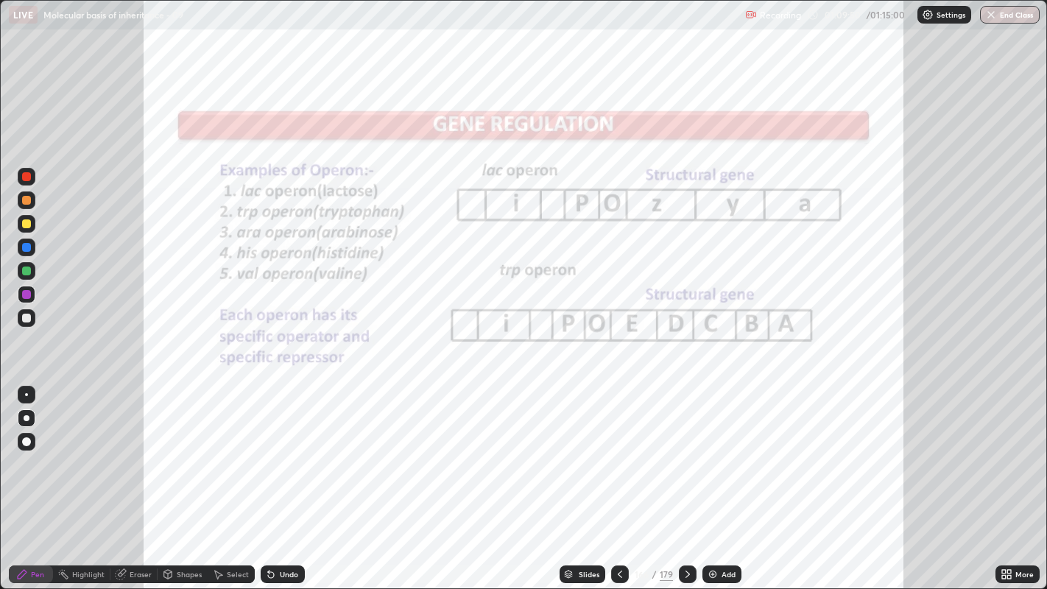
click at [1008, 450] on icon at bounding box center [1009, 577] width 4 height 4
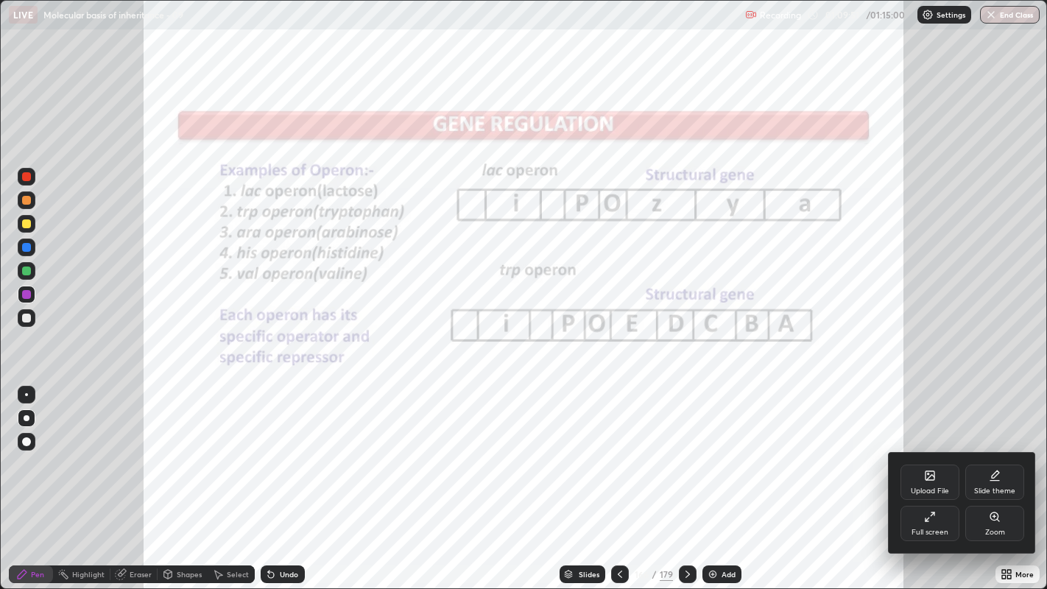
click at [948, 450] on div "Full screen" at bounding box center [929, 523] width 59 height 35
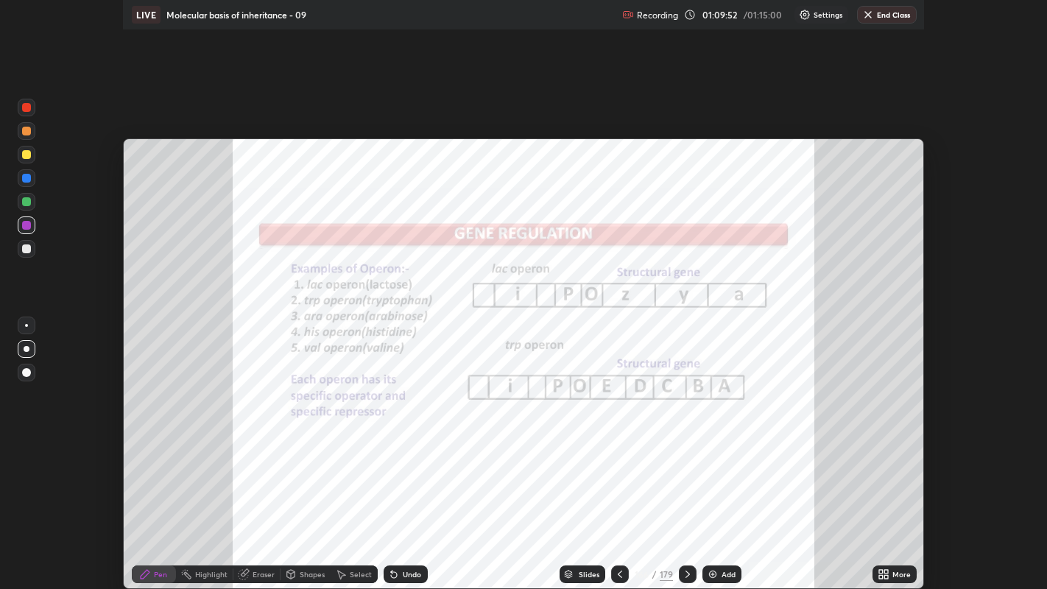
scroll to position [73145, 72549]
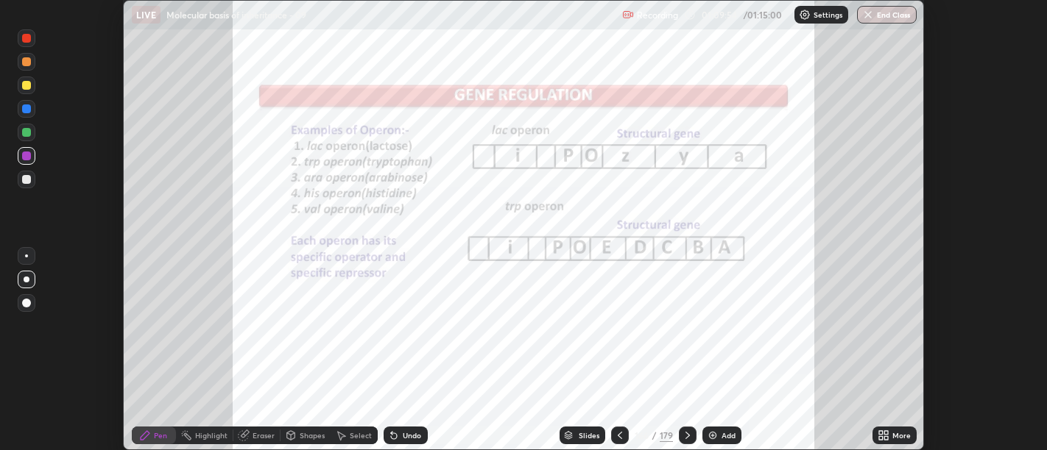
click at [990, 239] on div "Setting up your live class" at bounding box center [523, 225] width 1047 height 450
click at [883, 435] on icon at bounding box center [883, 436] width 12 height 12
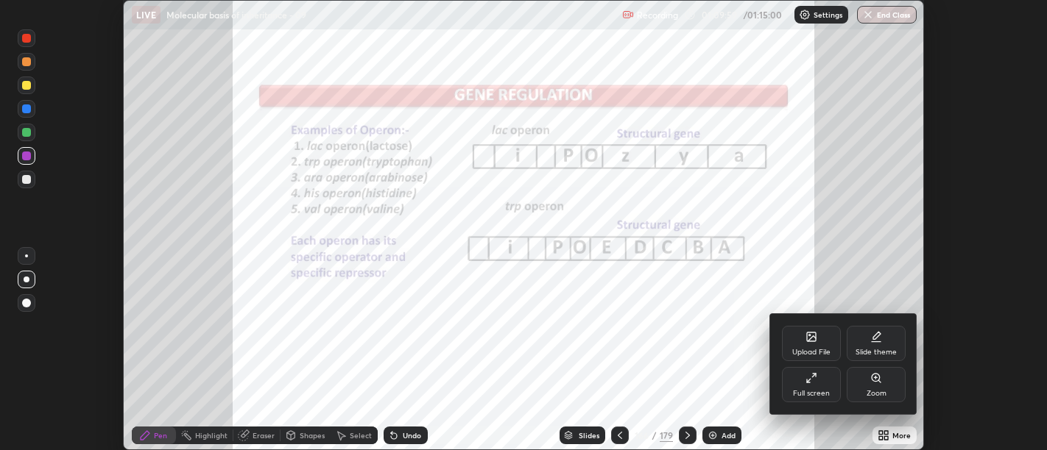
click at [826, 386] on div "Full screen" at bounding box center [811, 384] width 59 height 35
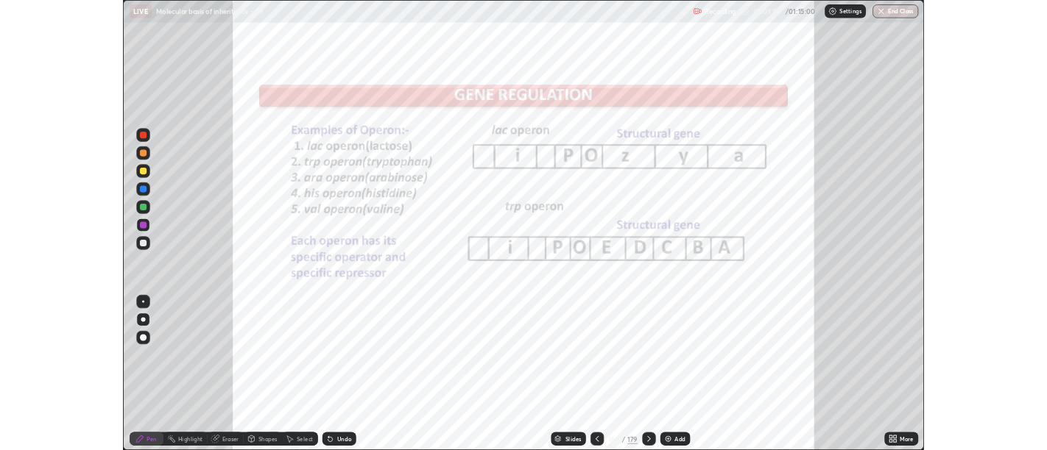
scroll to position [589, 1047]
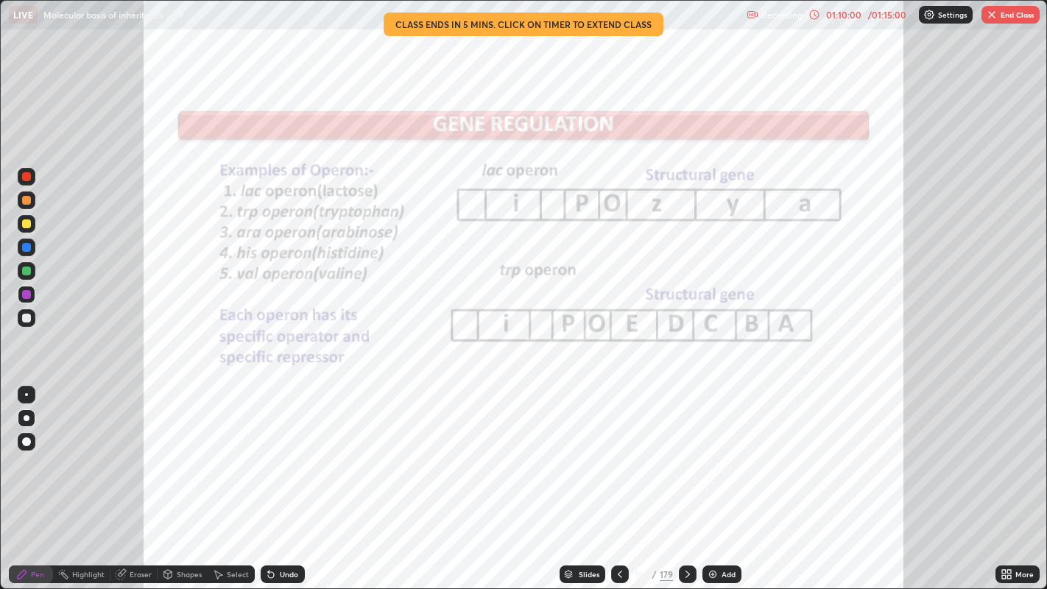
click at [685, 450] on icon at bounding box center [687, 574] width 12 height 12
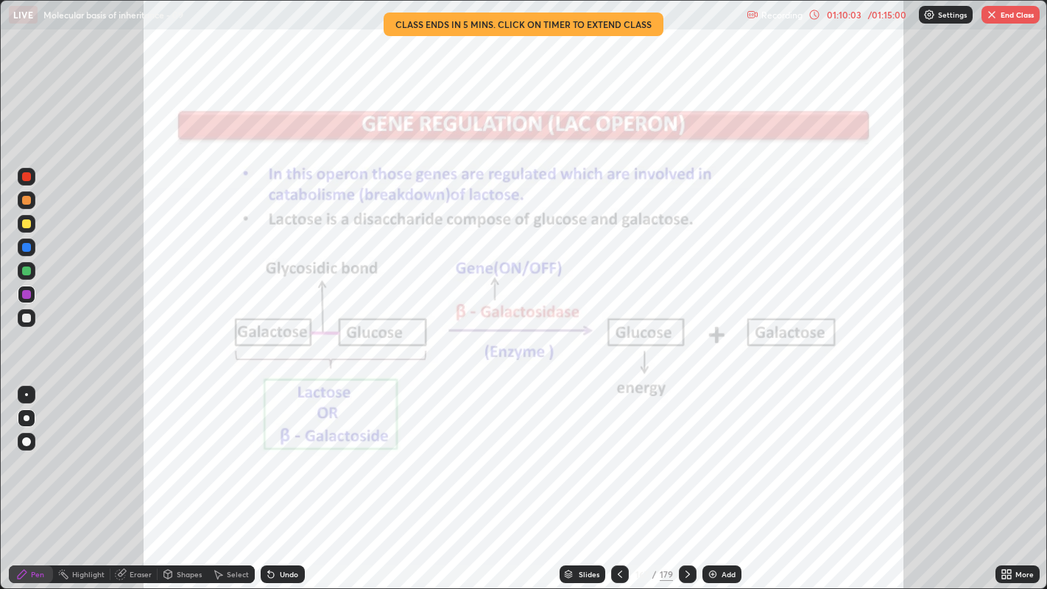
click at [1009, 13] on button "End Class" at bounding box center [1010, 15] width 58 height 18
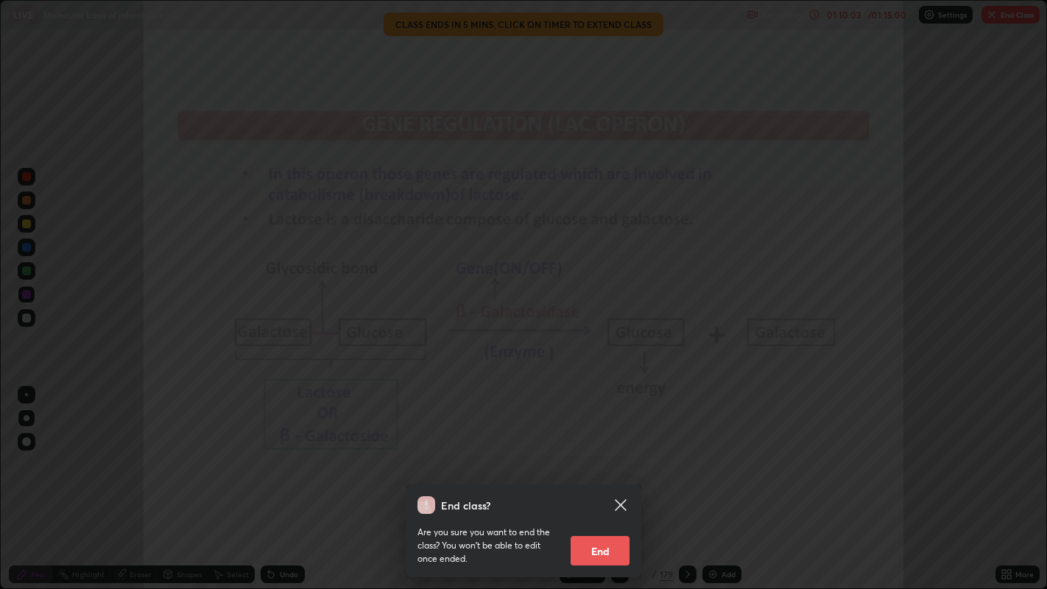
click at [596, 450] on button "End" at bounding box center [599, 550] width 59 height 29
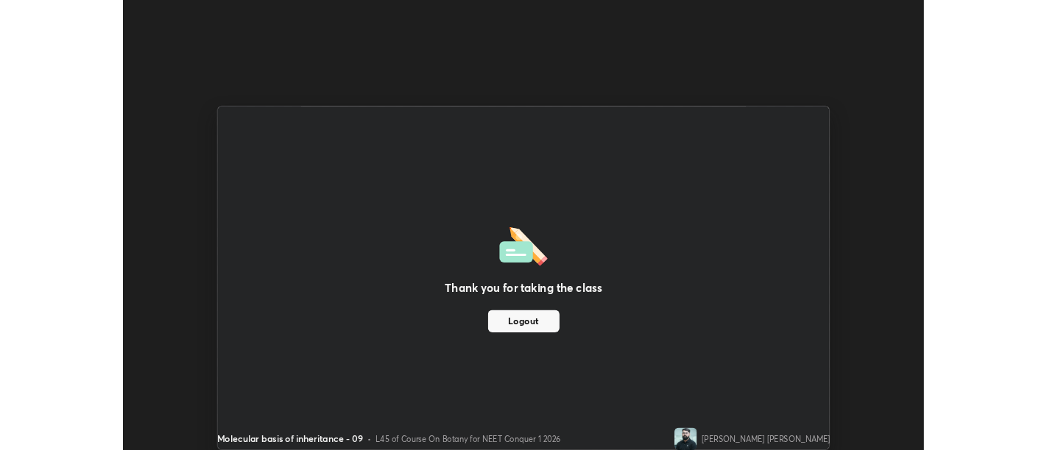
scroll to position [73145, 72549]
